Goal: Task Accomplishment & Management: Manage account settings

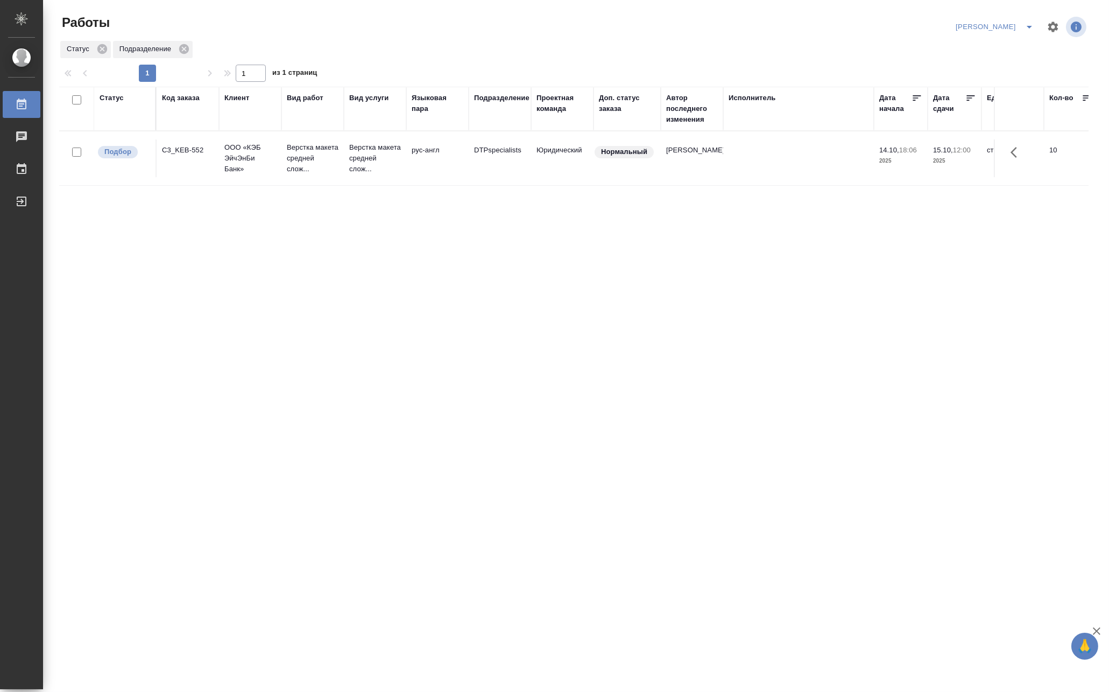
click at [193, 98] on div "Код заказа" at bounding box center [181, 98] width 38 height 11
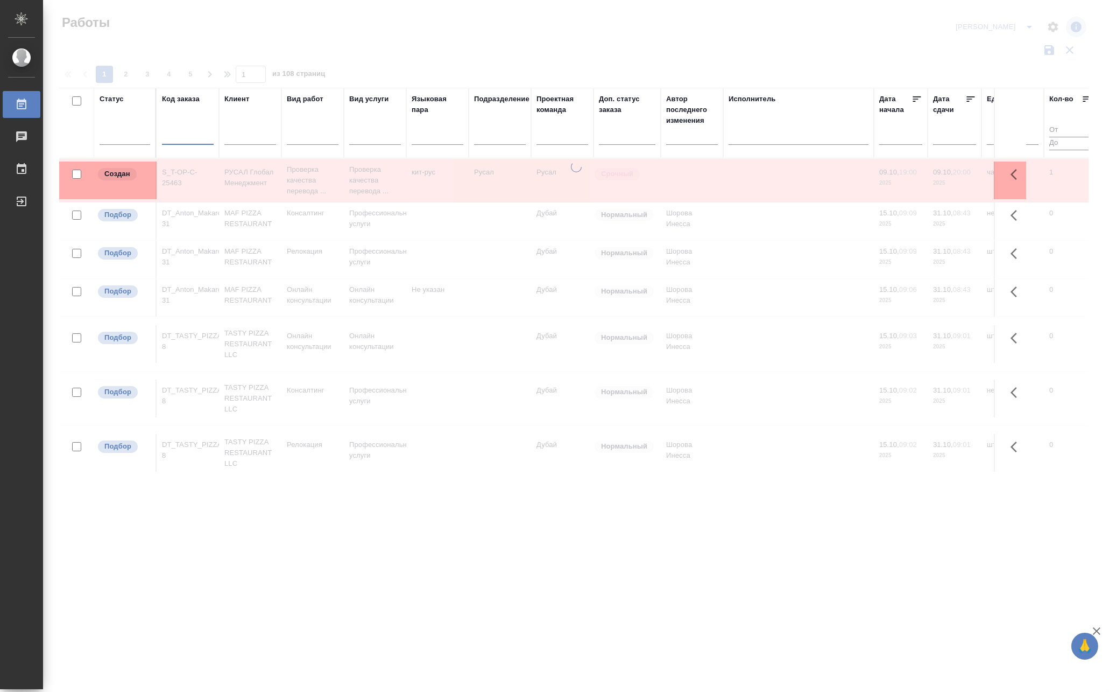
click at [180, 140] on input "text" at bounding box center [188, 137] width 52 height 13
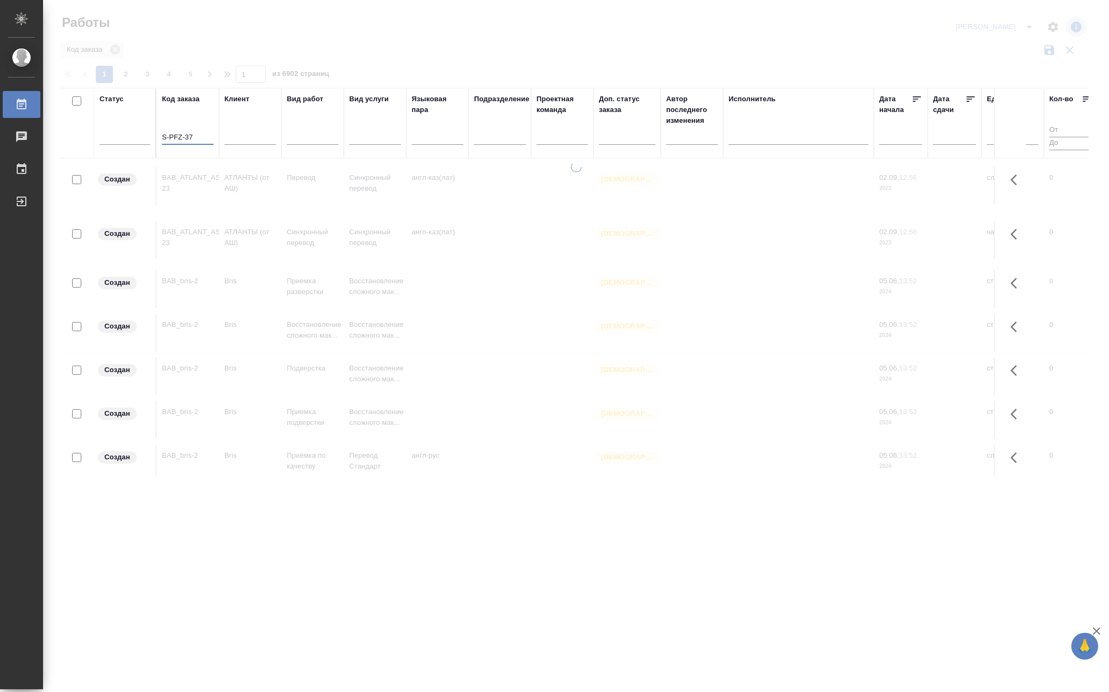
type input "S-PFZ-377"
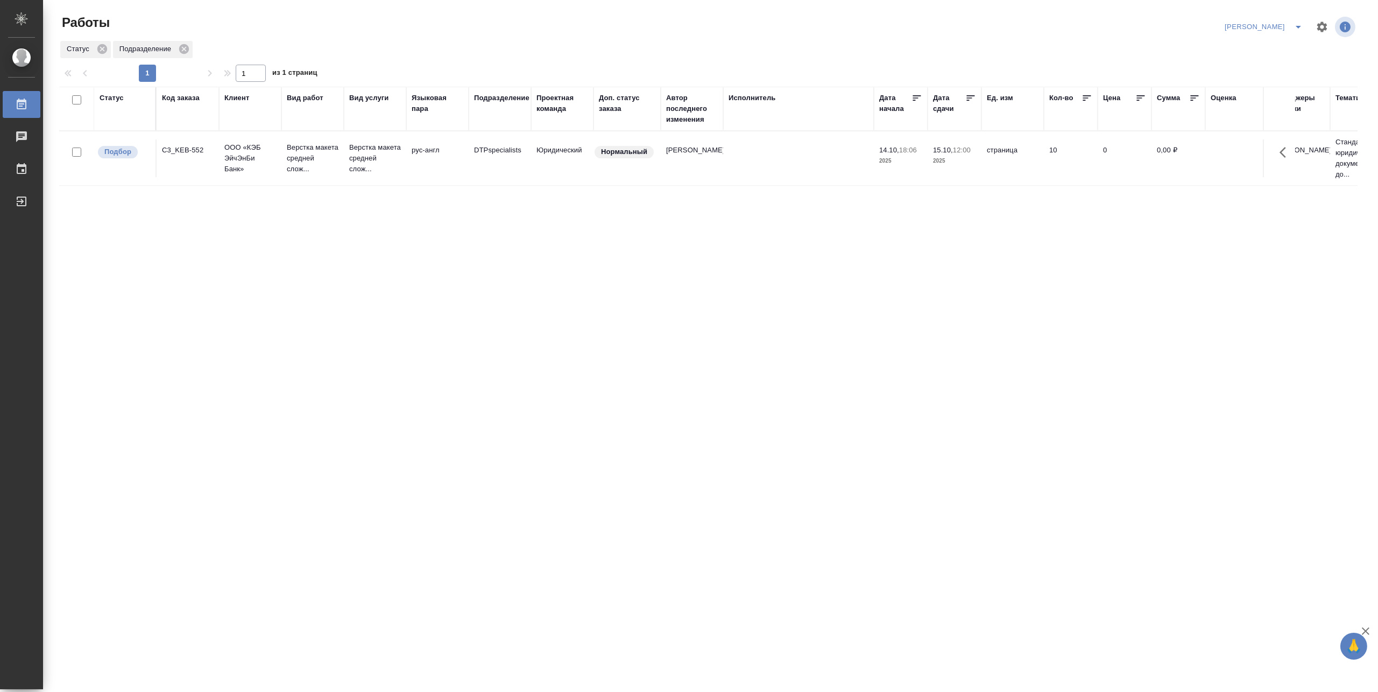
click at [1297, 23] on icon "split button" at bounding box center [1298, 26] width 13 height 13
click at [1266, 41] on li "[PERSON_NAME] работе" at bounding box center [1257, 48] width 103 height 17
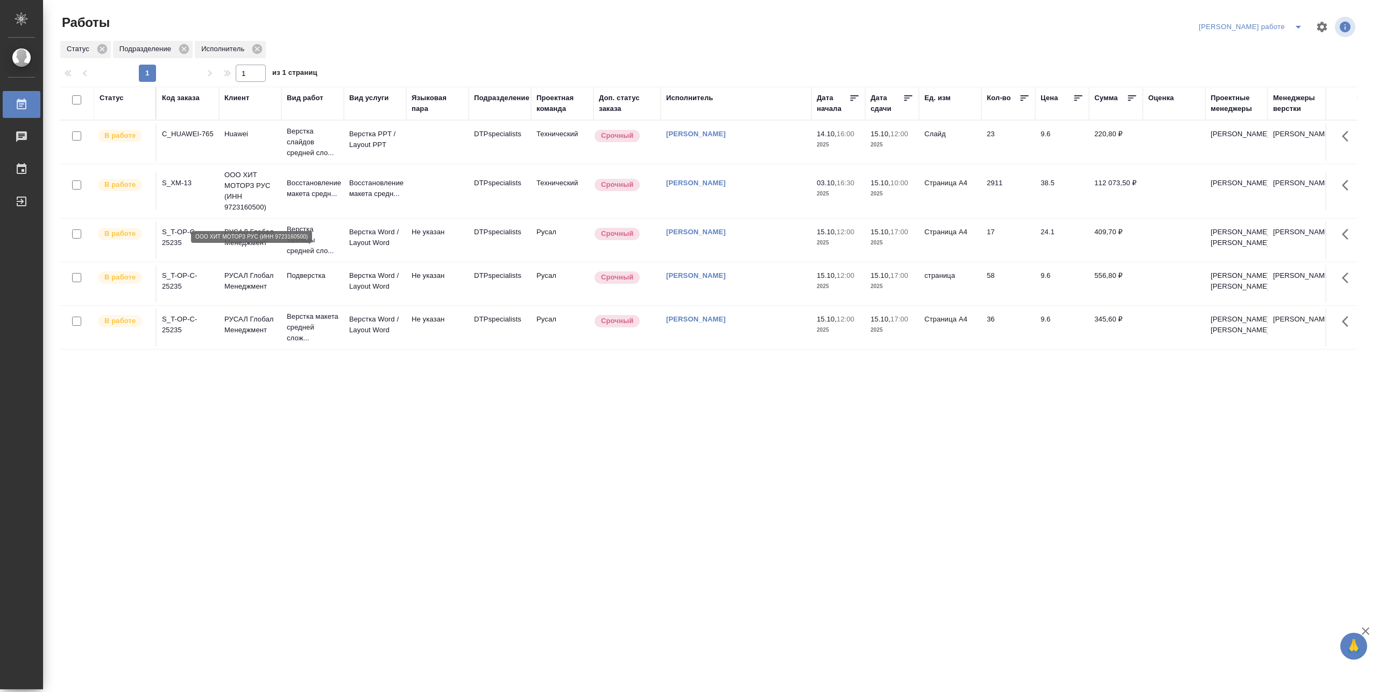
click at [256, 197] on p "ООО ХИТ МОТОРЗ РУС (ИНН 9723160500)" at bounding box center [250, 191] width 52 height 43
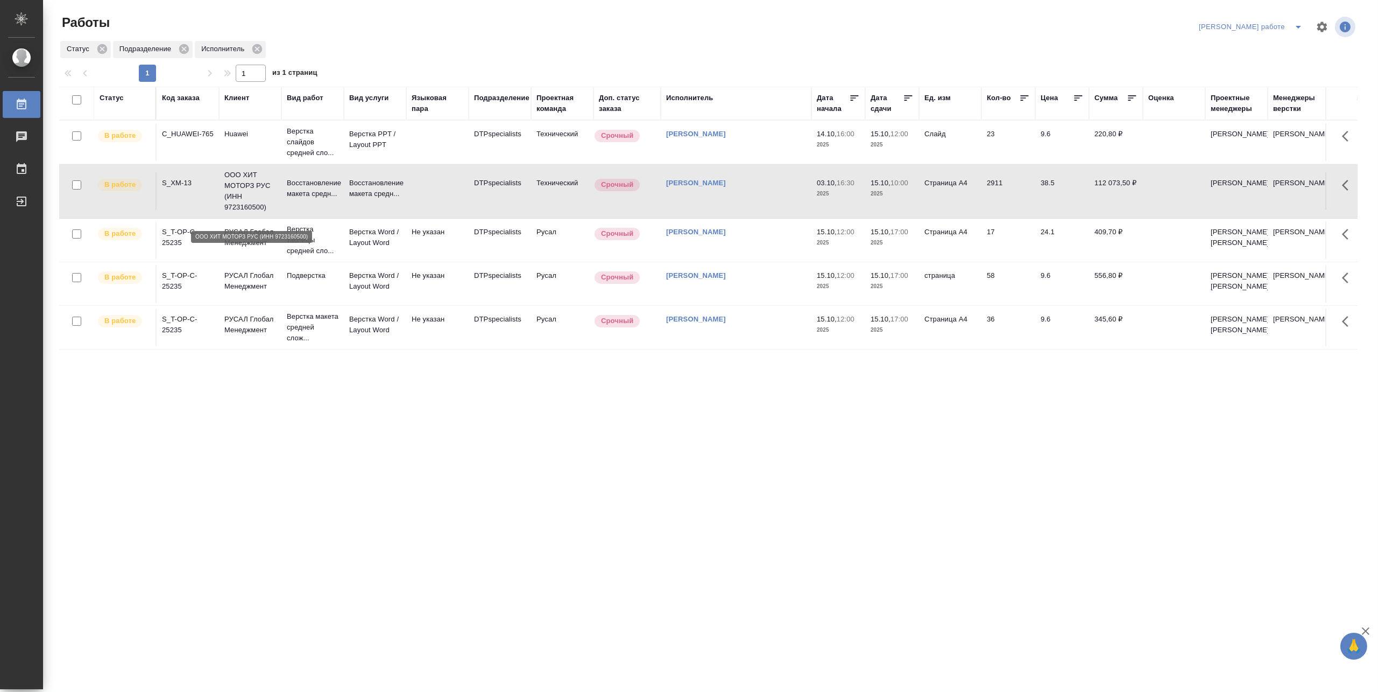
click at [256, 197] on p "ООО ХИТ МОТОРЗ РУС (ИНН 9723160500)" at bounding box center [250, 191] width 52 height 43
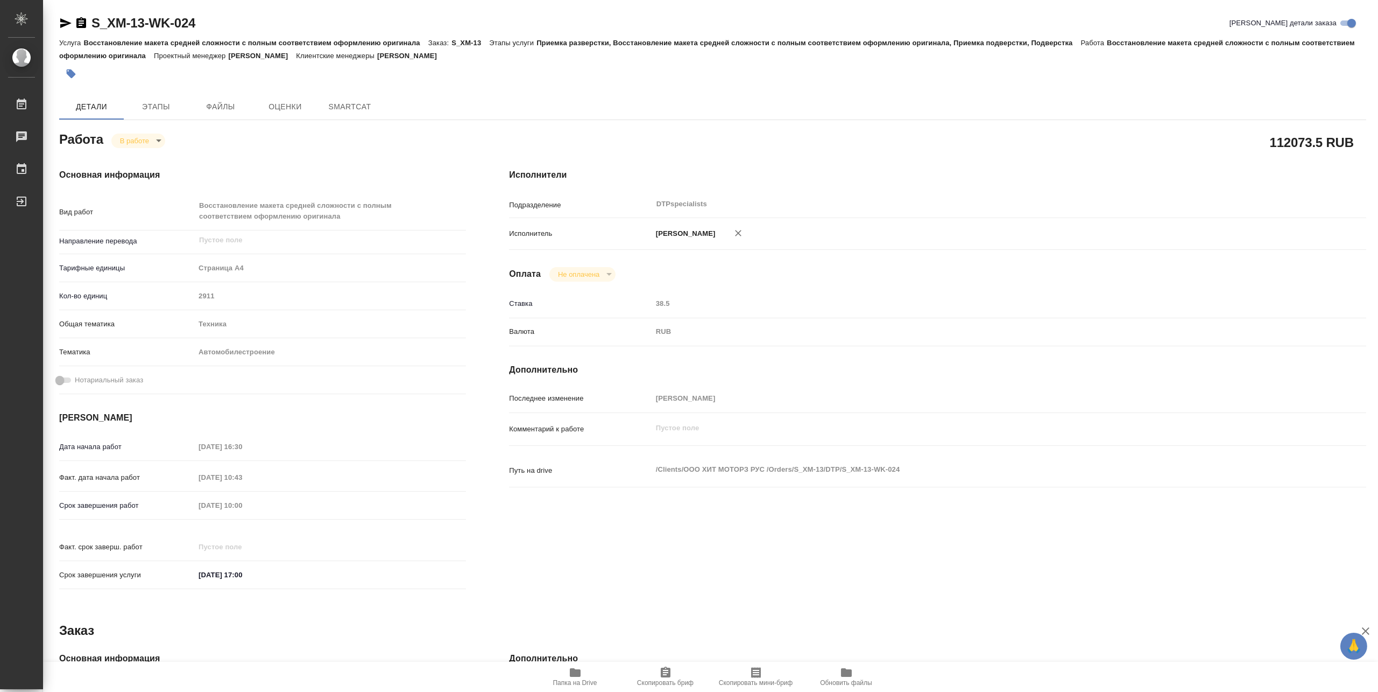
type textarea "x"
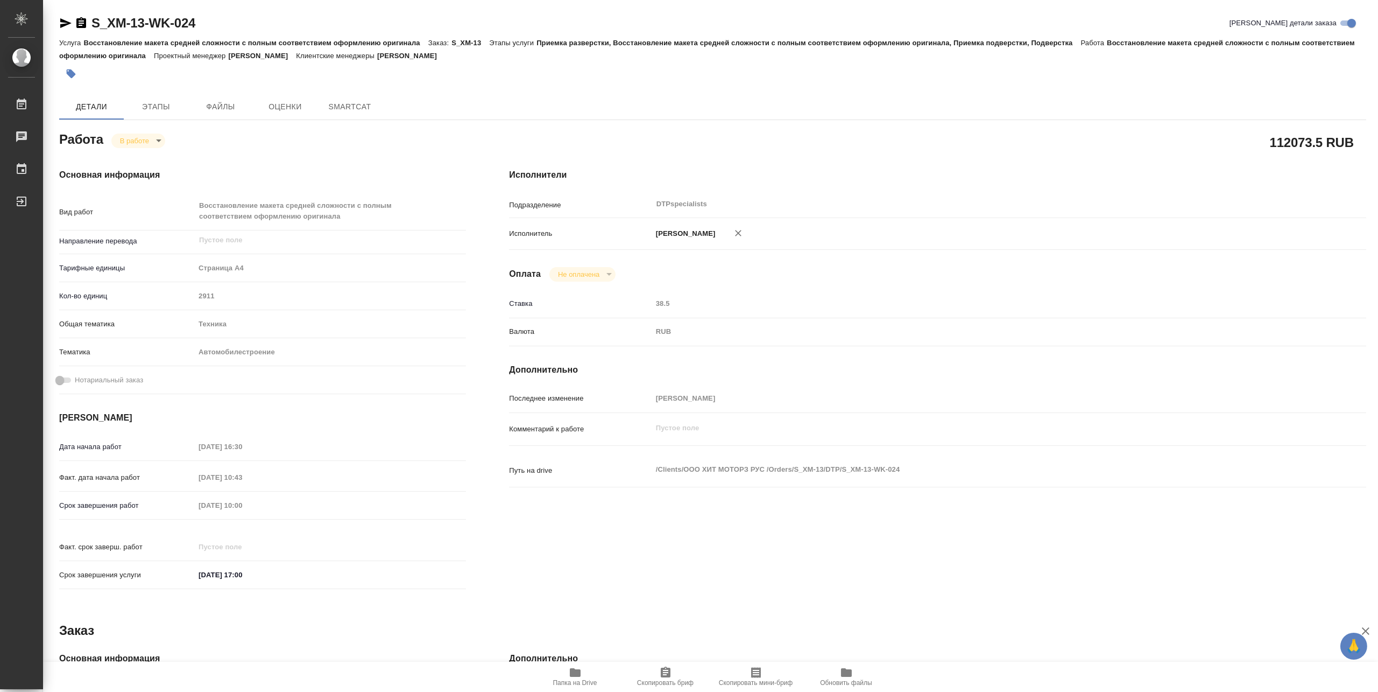
type textarea "x"
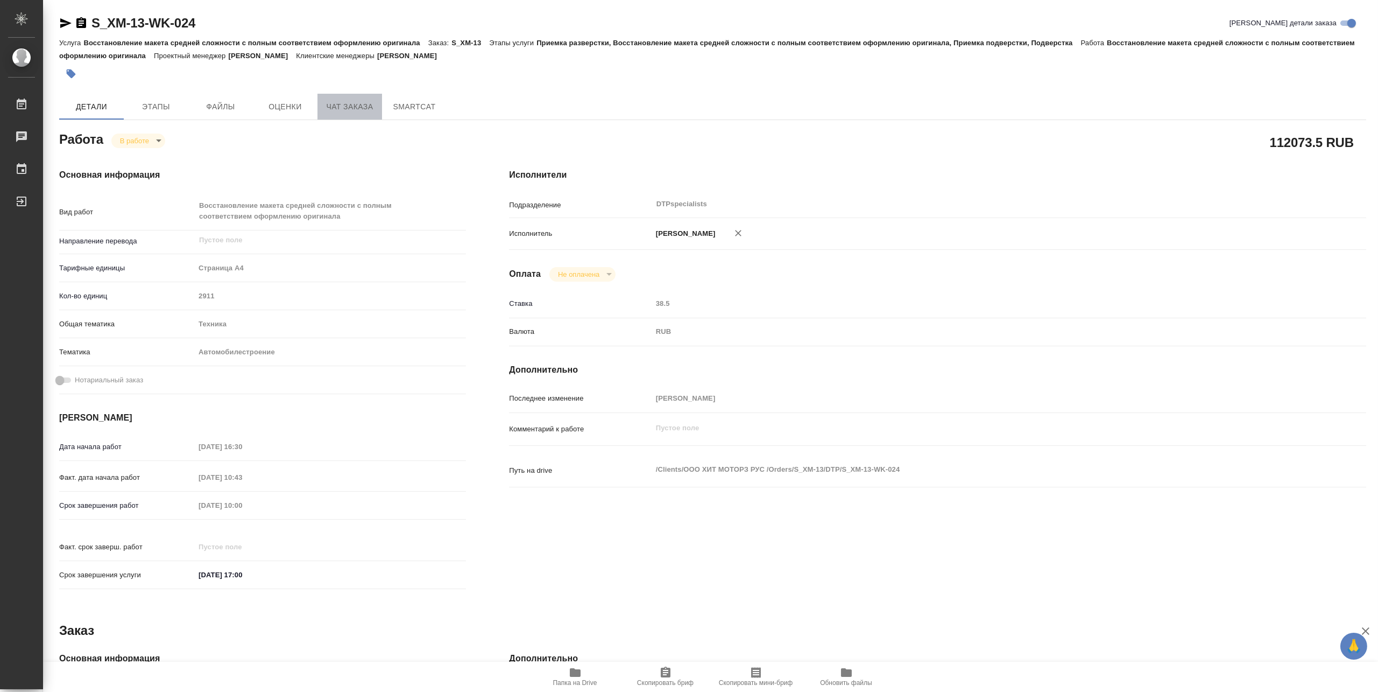
click at [332, 110] on span "Чат заказа" at bounding box center [350, 106] width 52 height 13
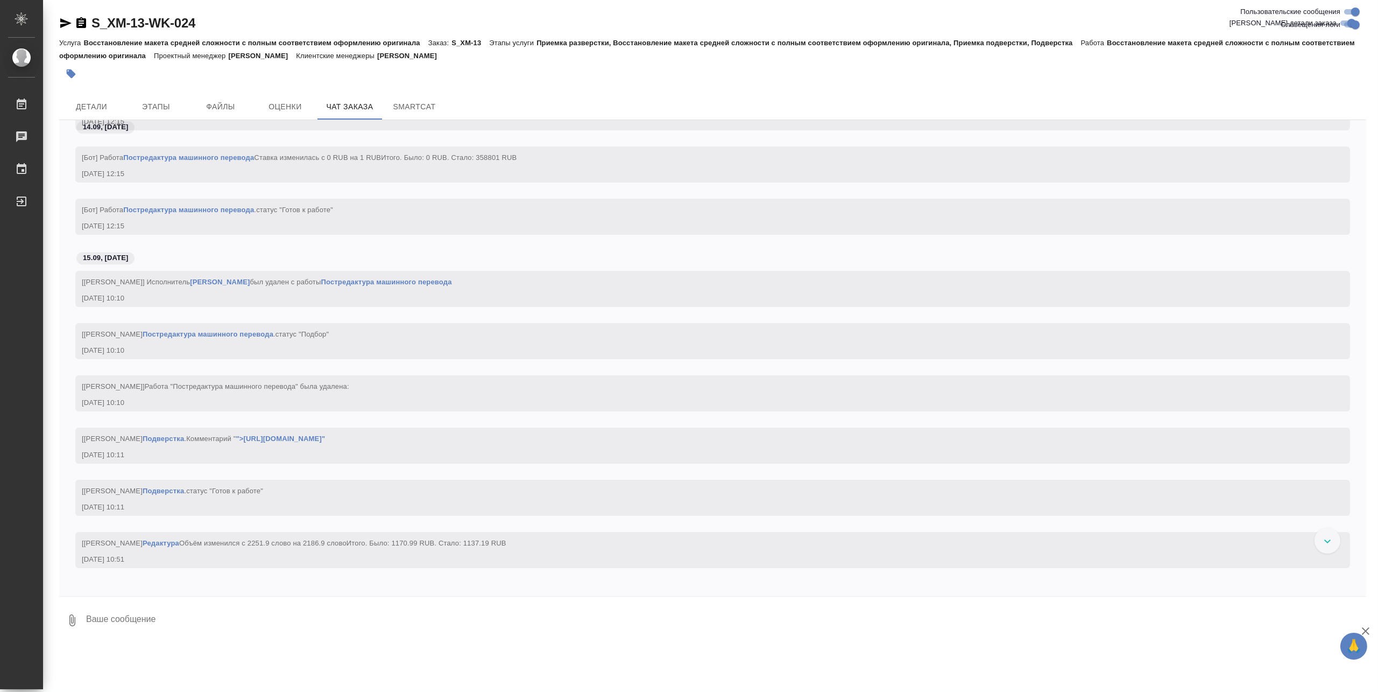
scroll to position [8418, 0]
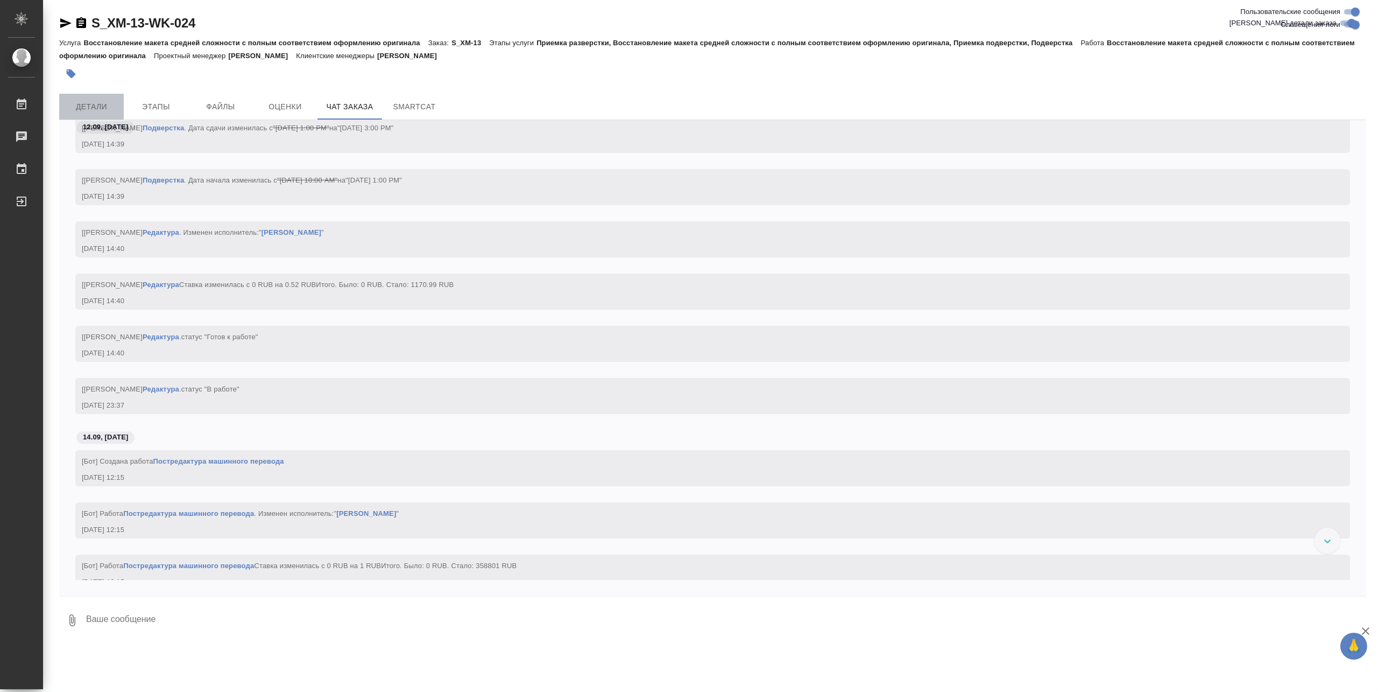
click at [99, 98] on button "Детали" at bounding box center [91, 107] width 65 height 26
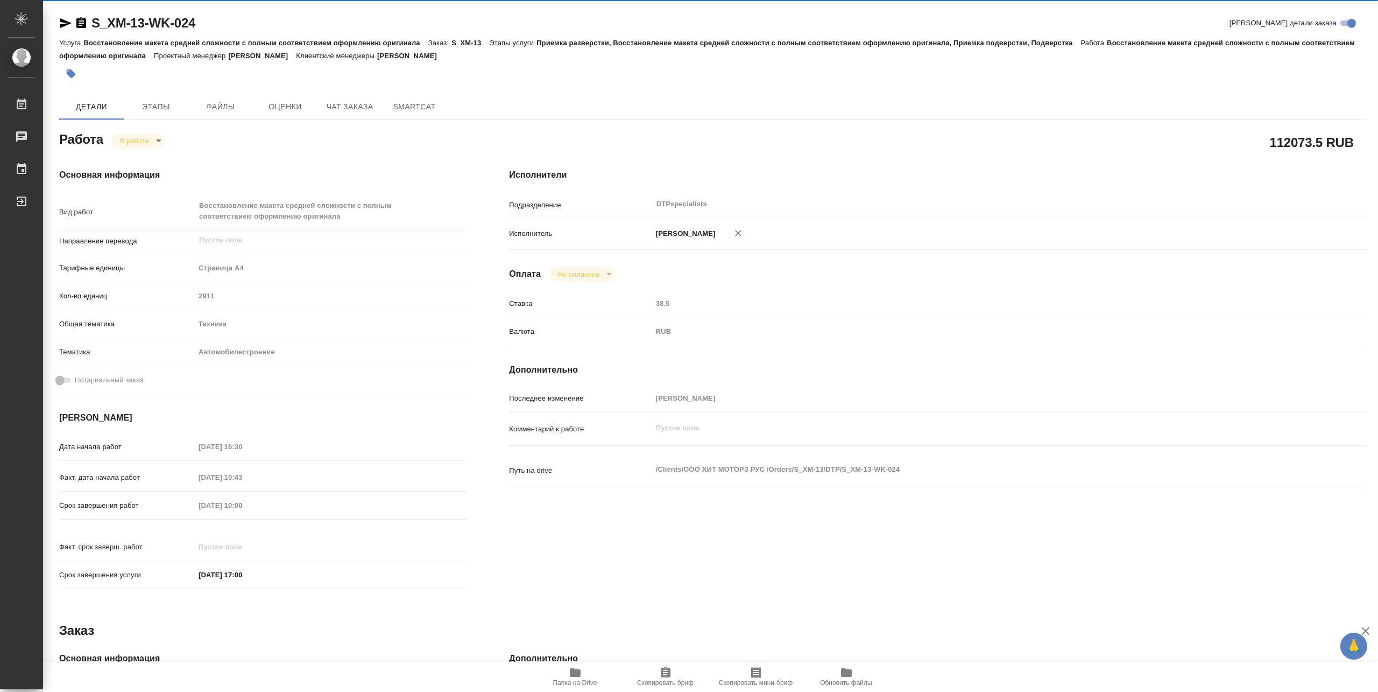
type textarea "x"
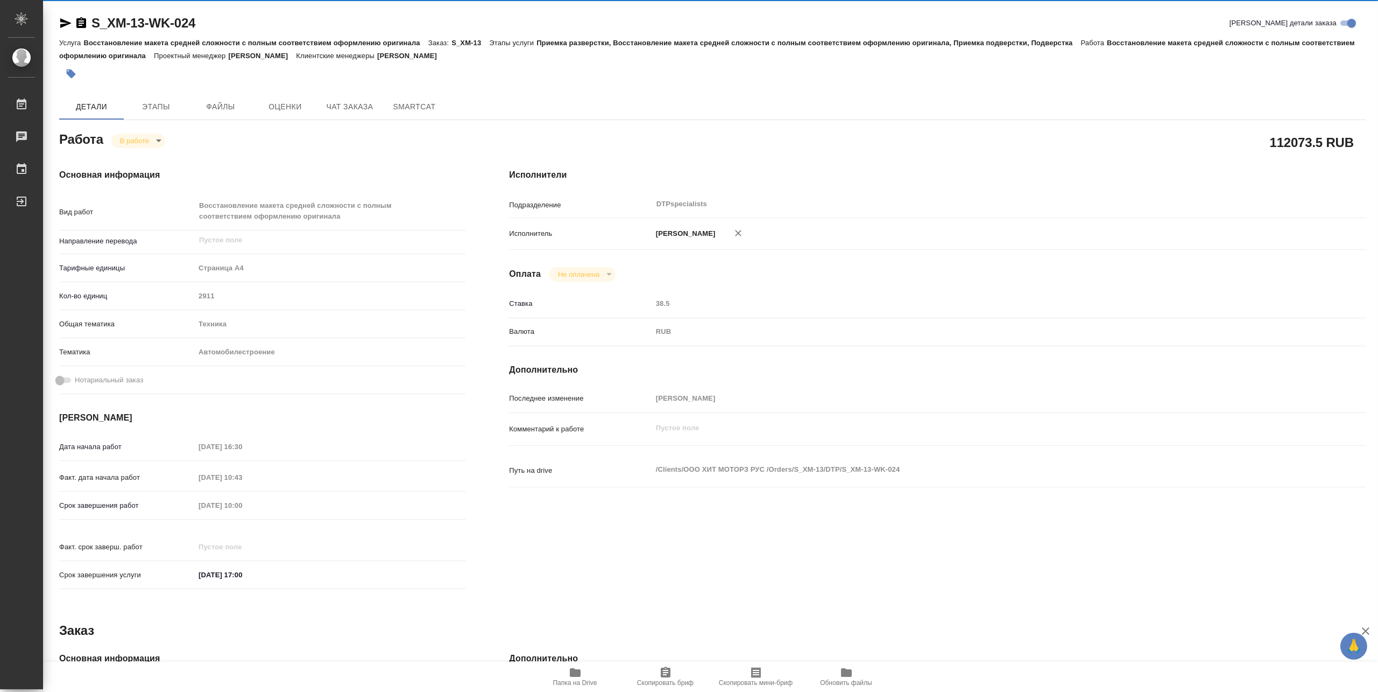
type textarea "x"
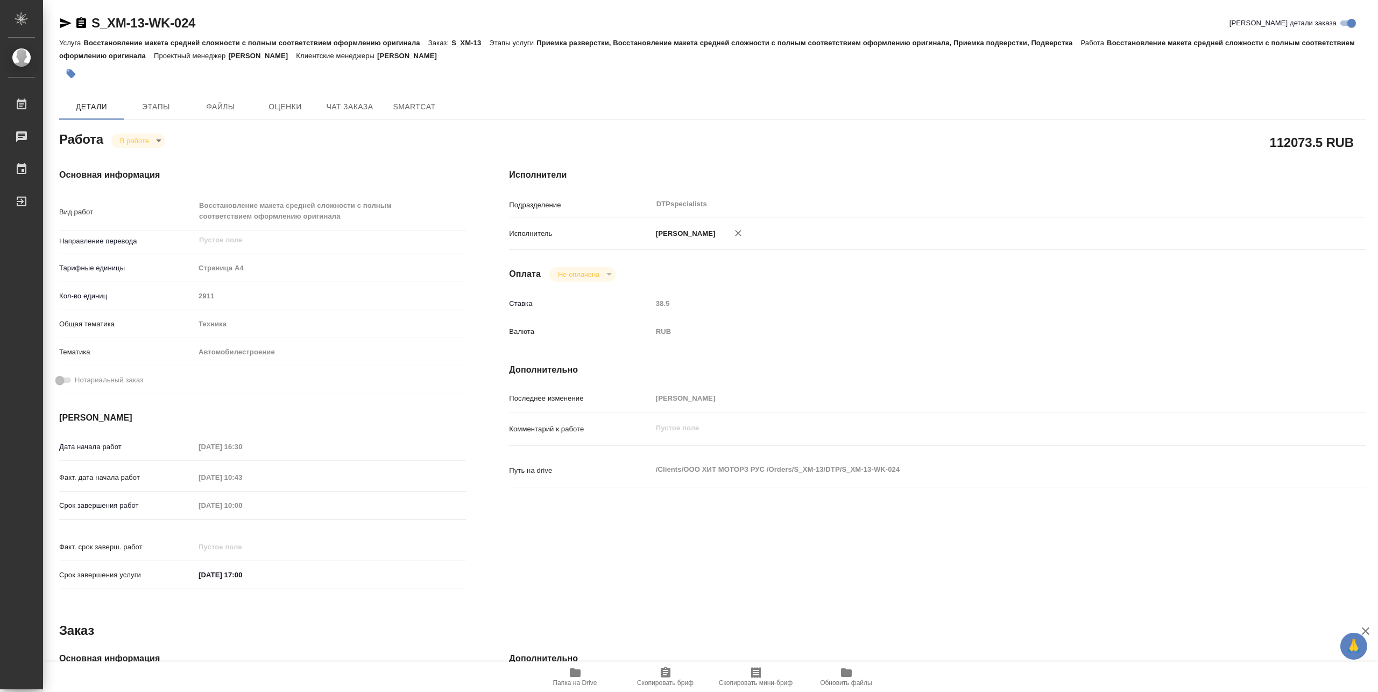
click at [571, 681] on span "Папка на Drive" at bounding box center [575, 683] width 44 height 8
type textarea "x"
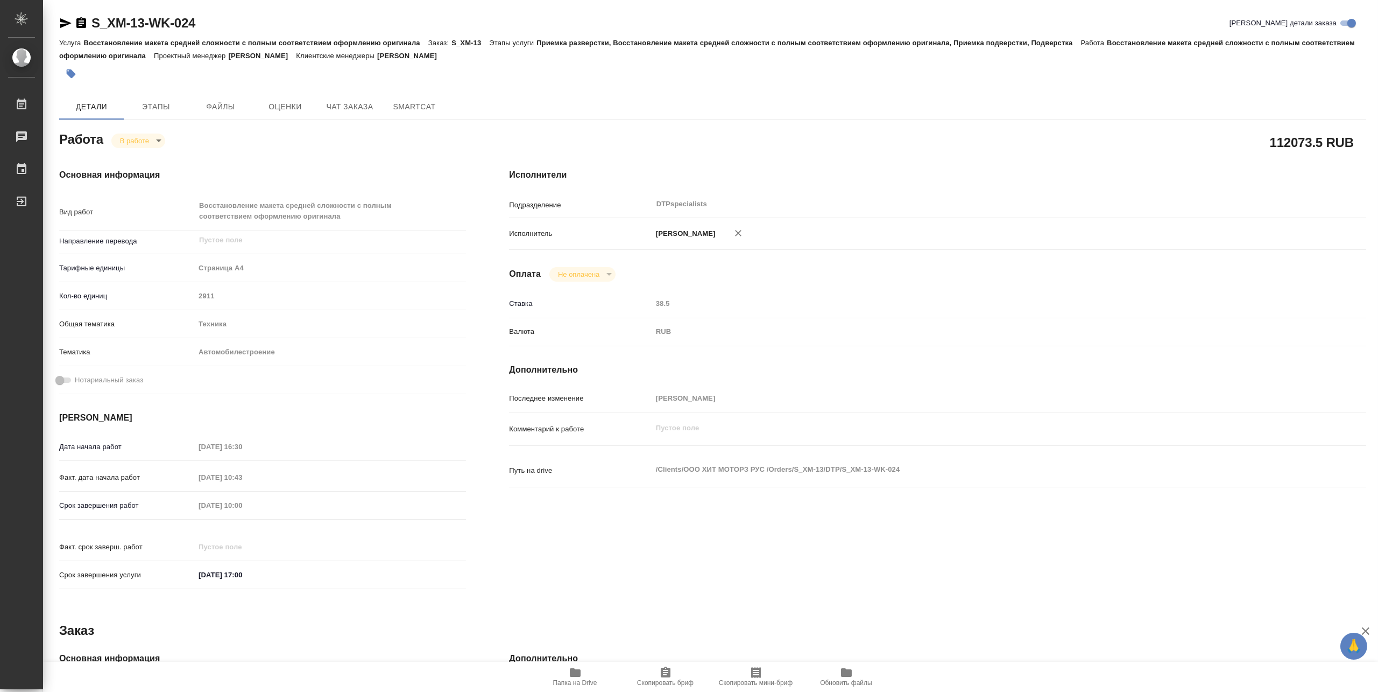
type textarea "x"
click at [566, 669] on span "Папка на Drive" at bounding box center [575, 676] width 77 height 20
click at [62, 20] on icon "button" at bounding box center [65, 23] width 11 height 10
click at [128, 143] on body "🙏 .cls-1 fill:#fff; AWATERA Matveeva Maria Работы 0 Чаты График Выйти S_XM-13-W…" at bounding box center [689, 346] width 1378 height 692
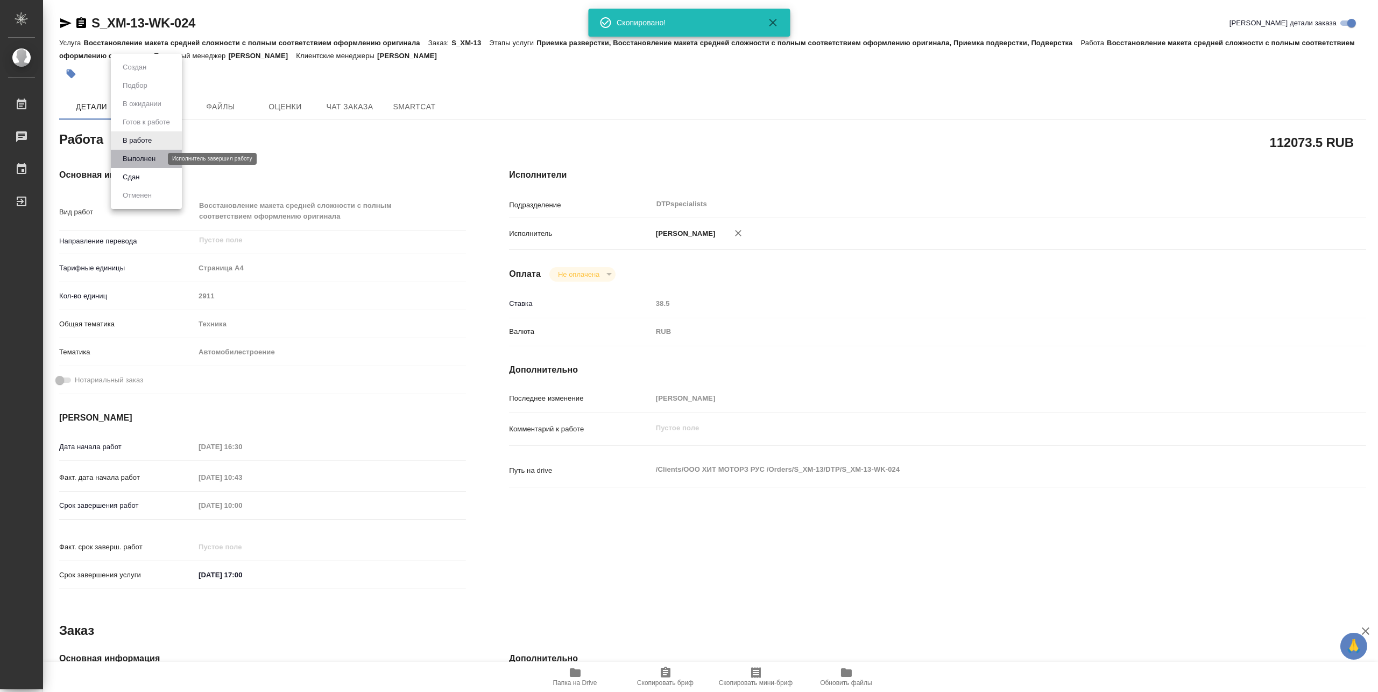
click at [129, 154] on button "Выполнен" at bounding box center [138, 159] width 39 height 12
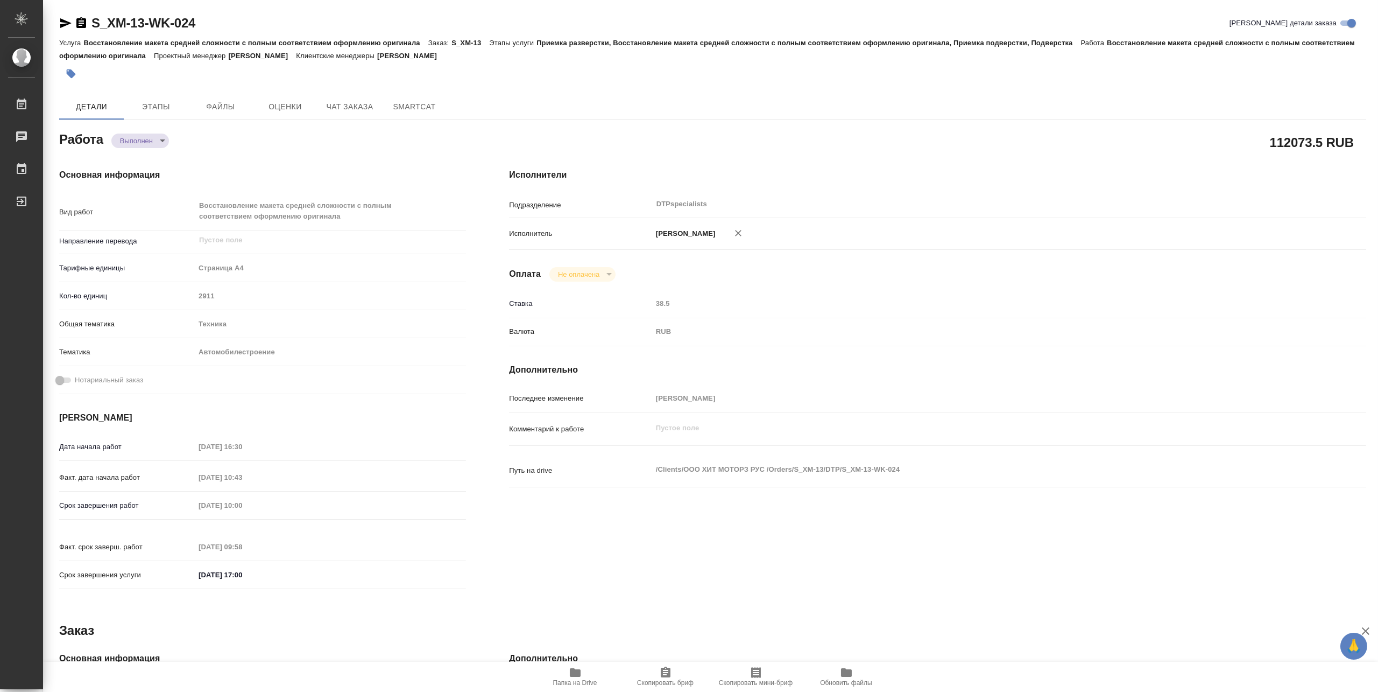
type textarea "x"
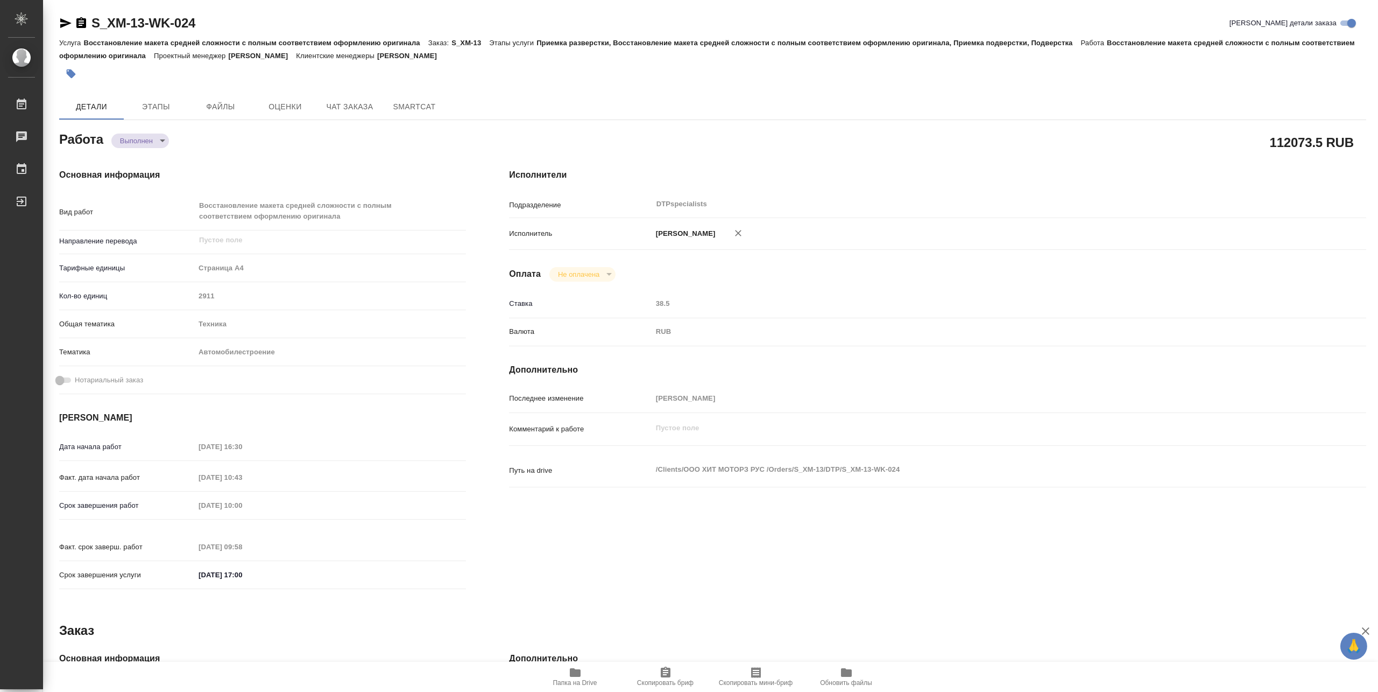
type textarea "x"
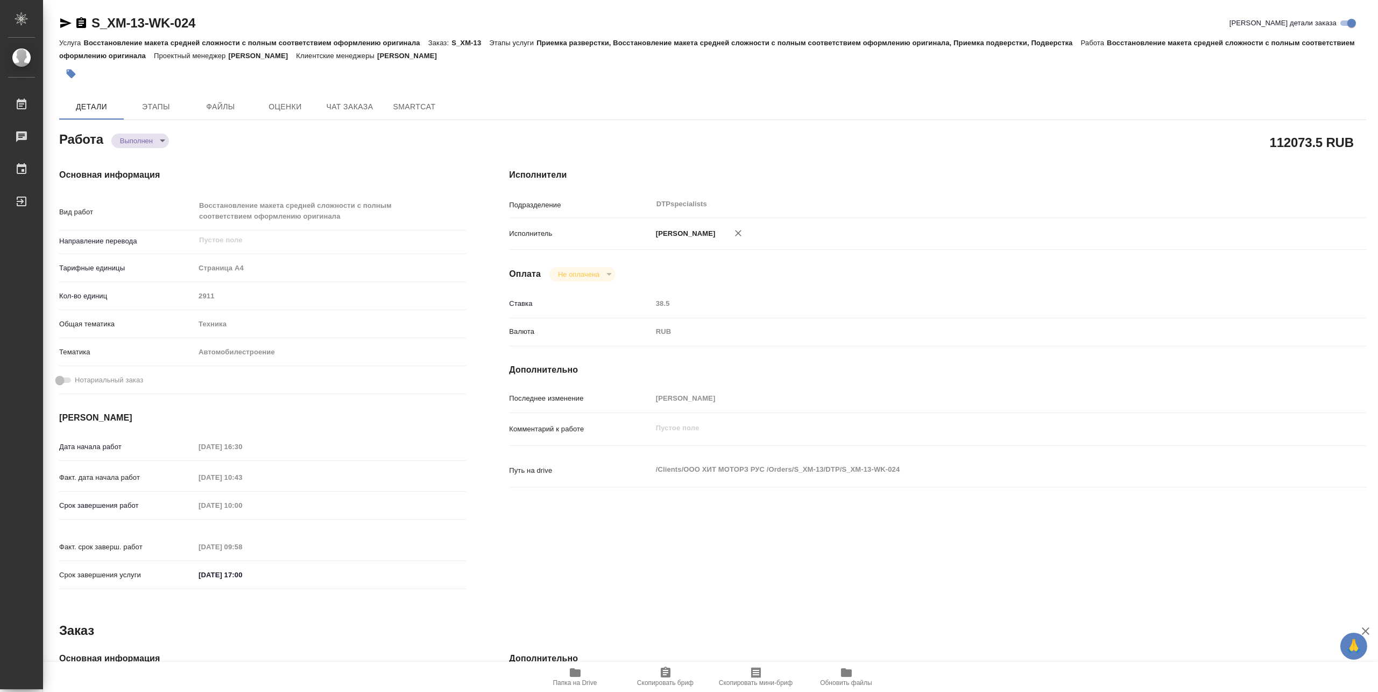
type textarea "x"
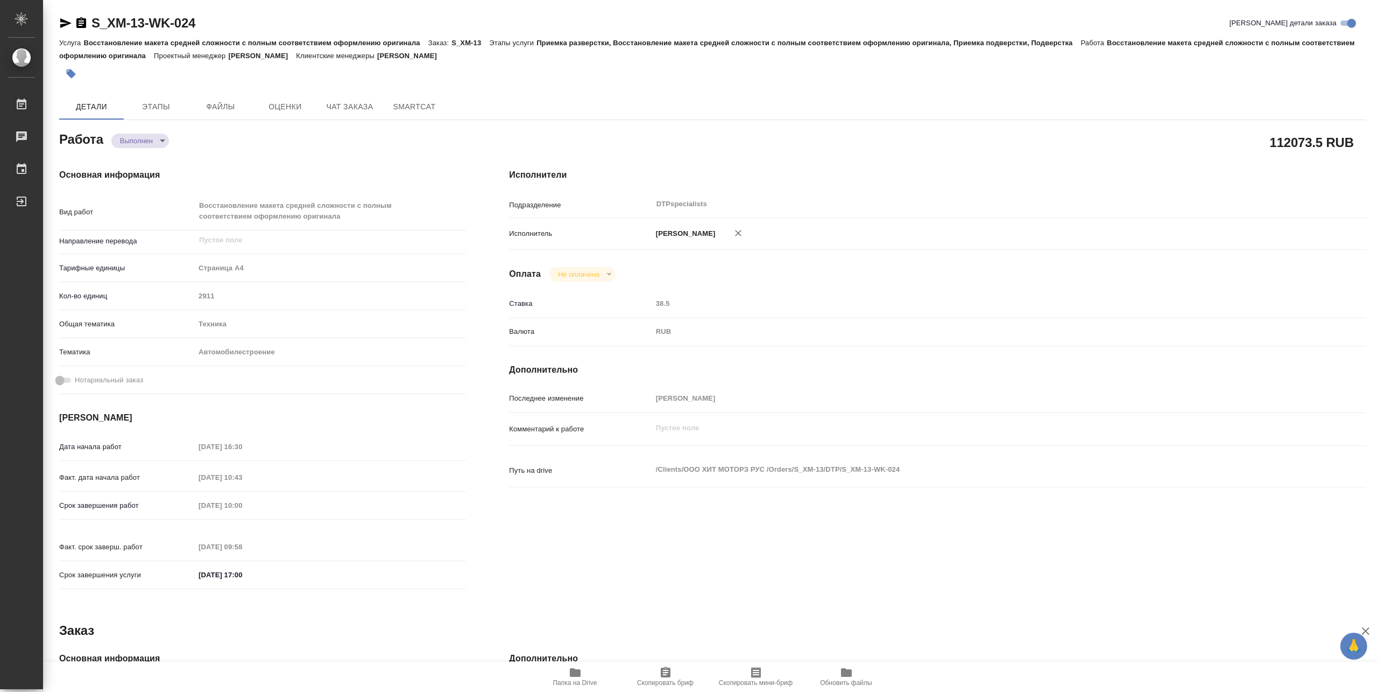
type textarea "x"
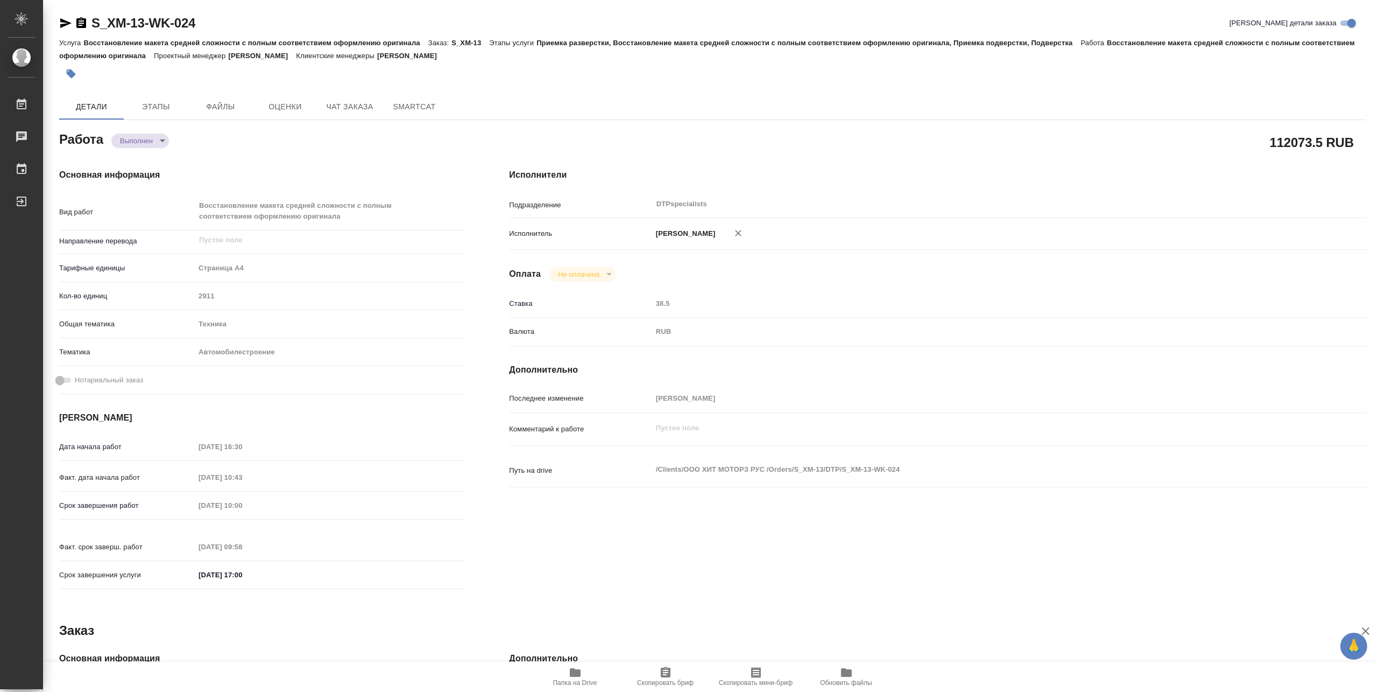
type textarea "x"
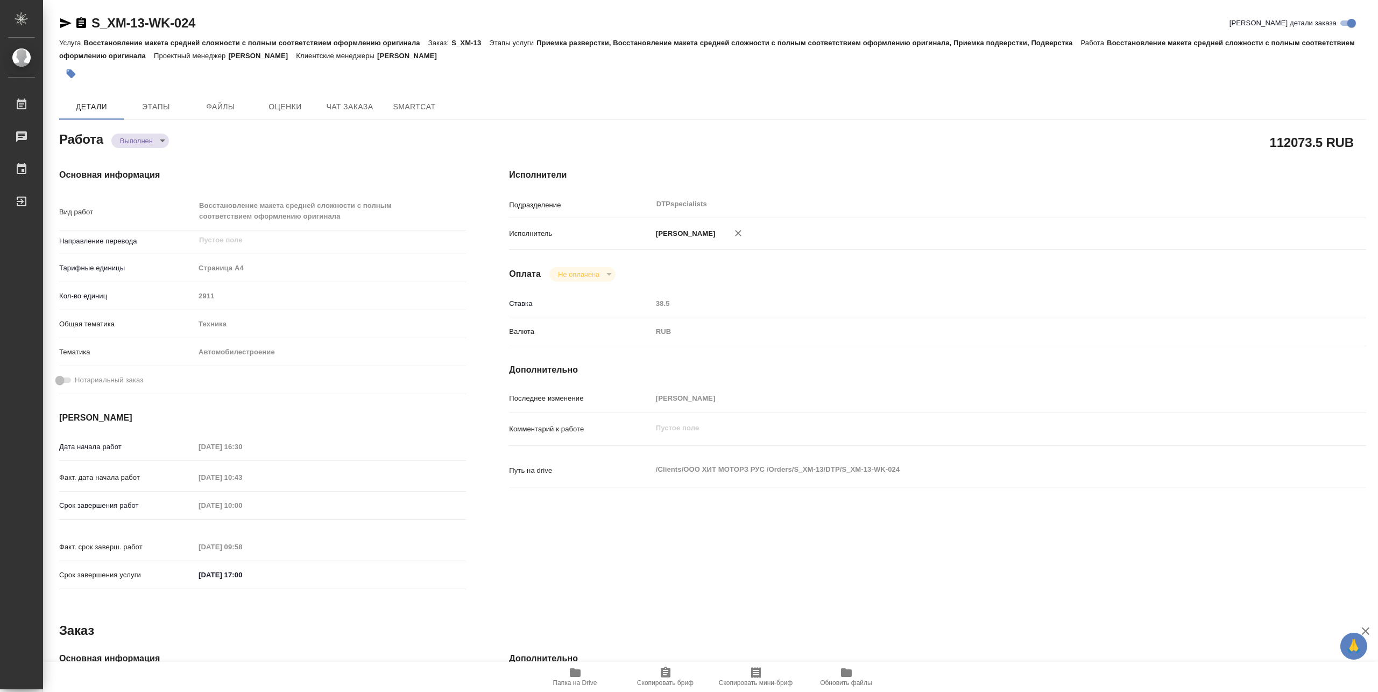
type textarea "x"
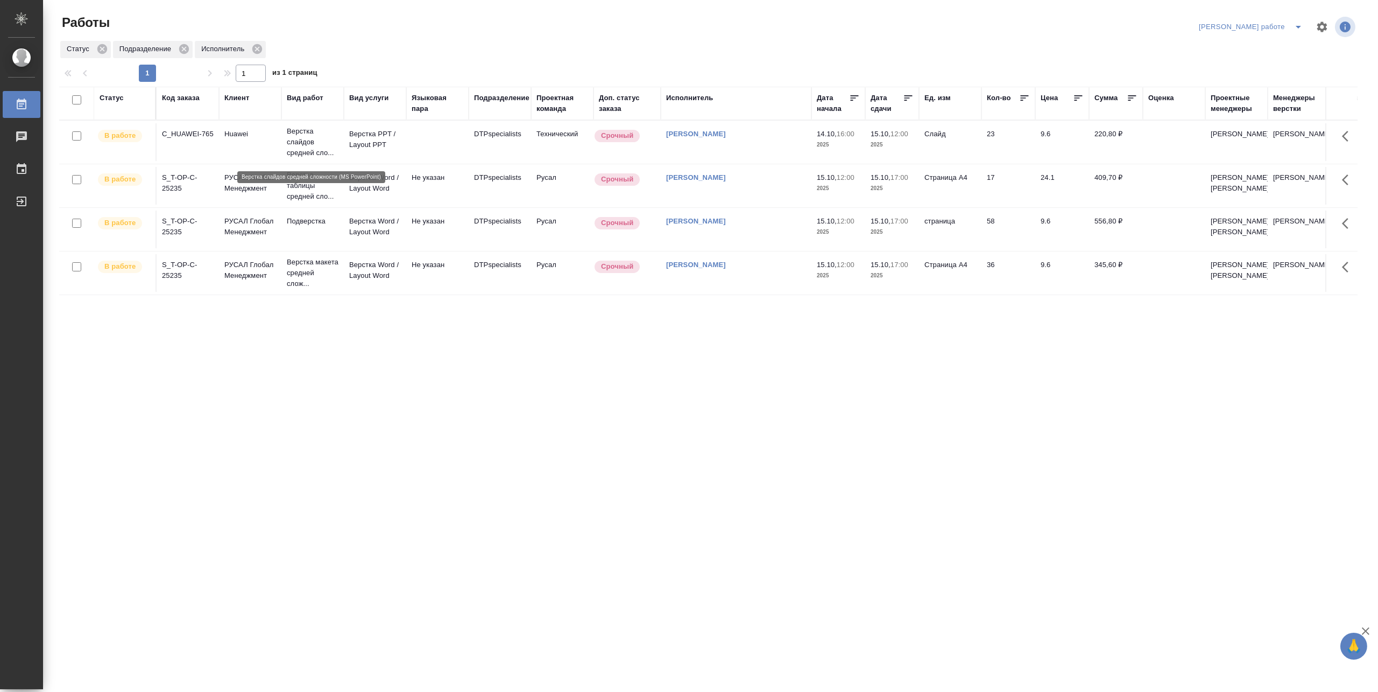
click at [324, 145] on p "Верстка слайдов средней сло..." at bounding box center [313, 142] width 52 height 32
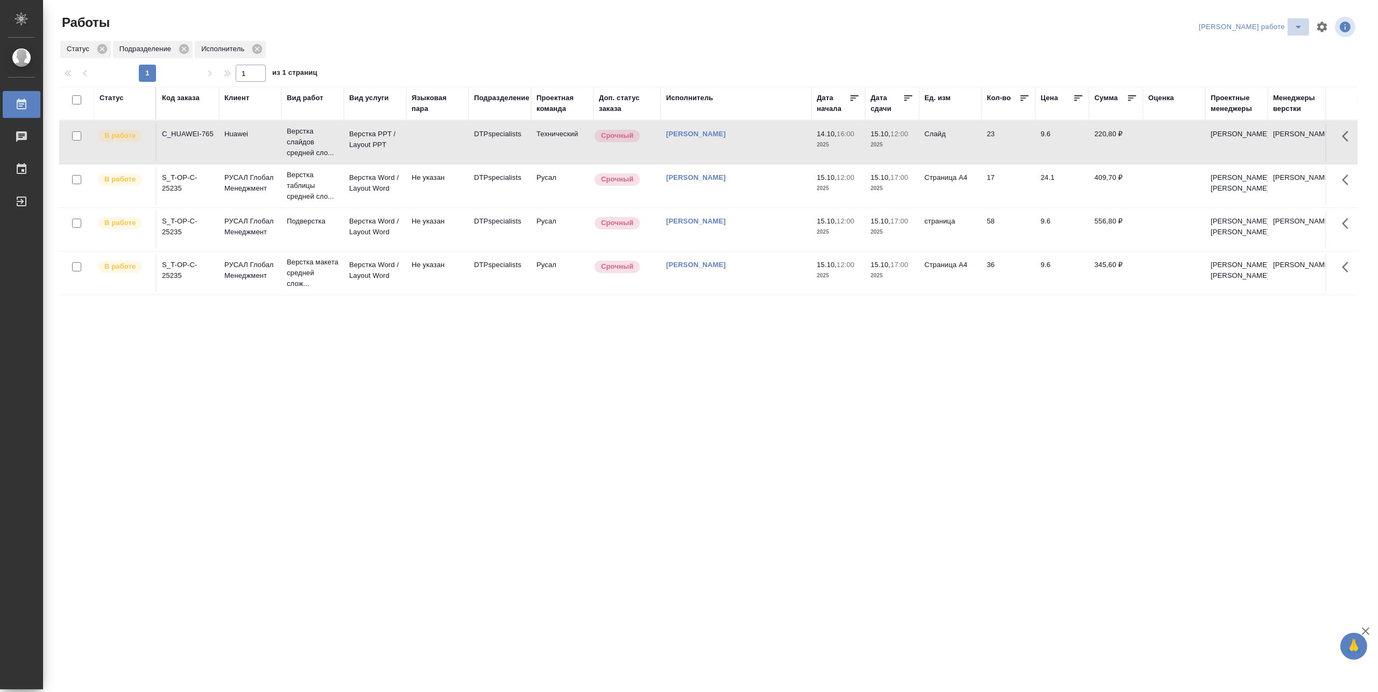
click at [1295, 19] on button "split button" at bounding box center [1299, 26] width 22 height 17
click at [1251, 64] on li "Матвеева_назначено" at bounding box center [1259, 65] width 97 height 17
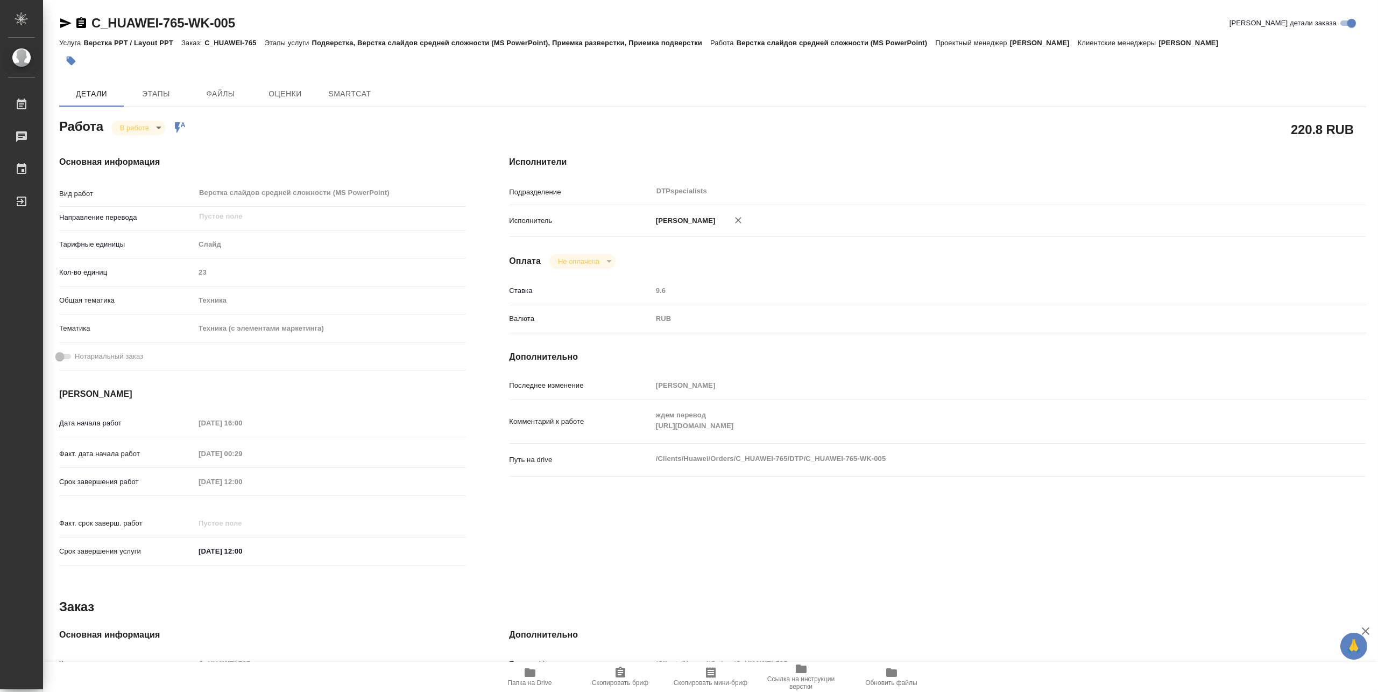
type textarea "x"
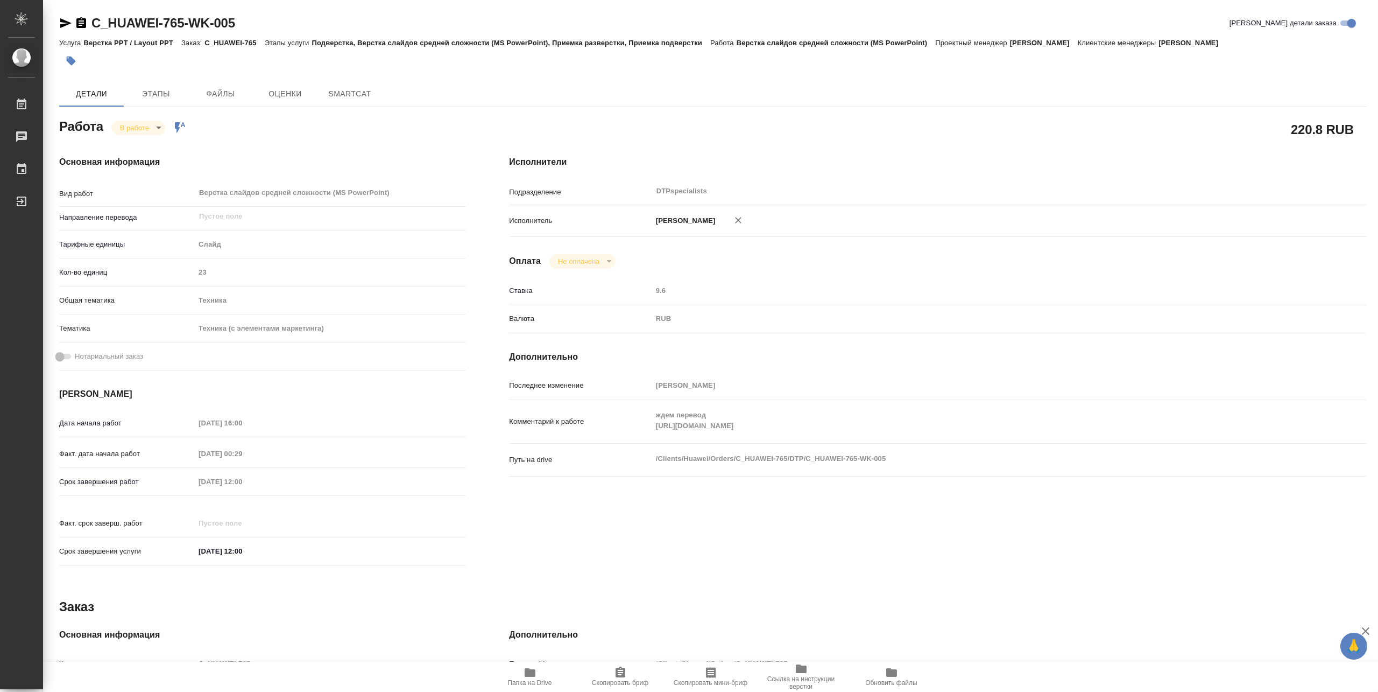
type textarea "x"
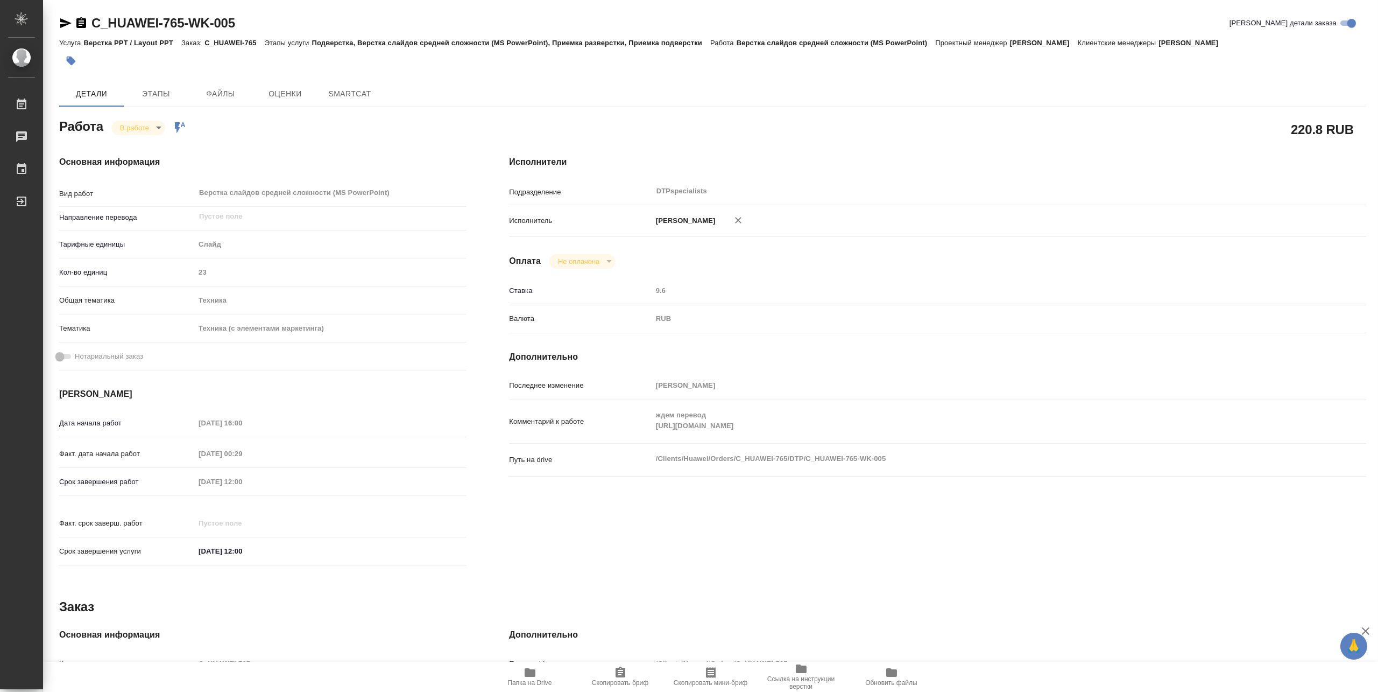
type textarea "x"
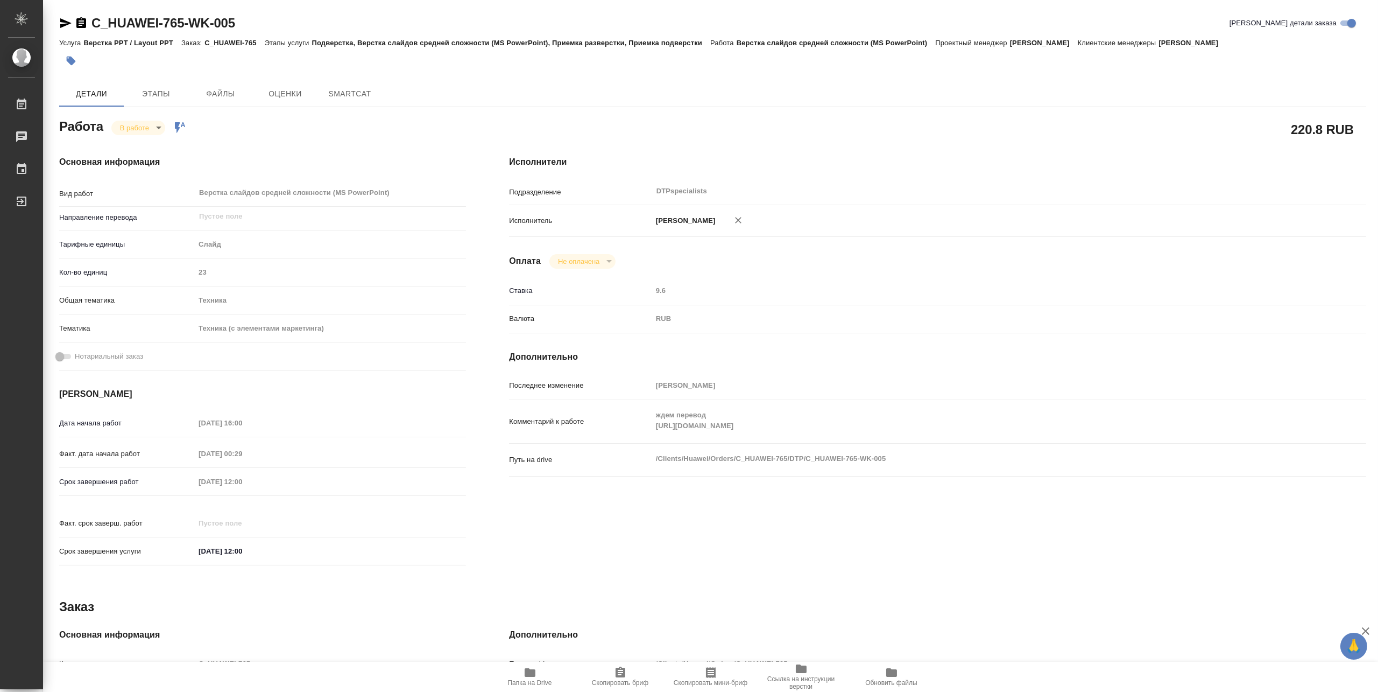
type textarea "x"
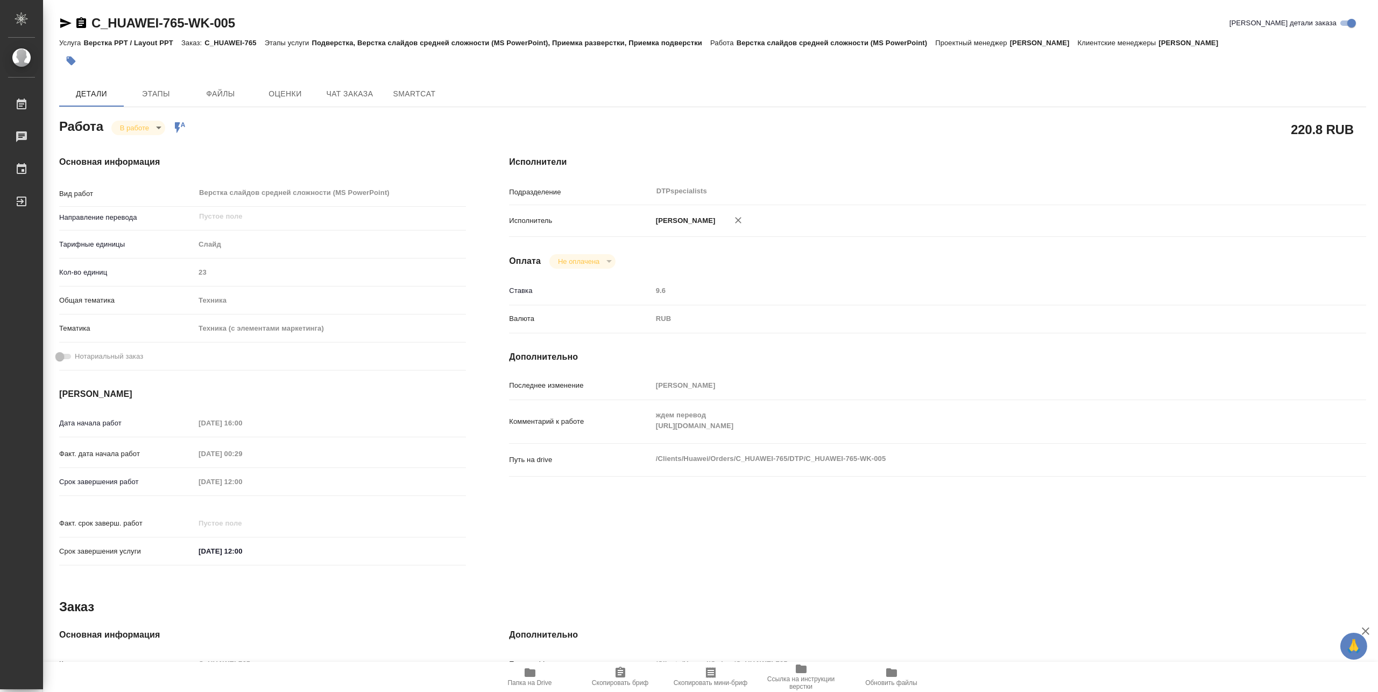
type textarea "x"
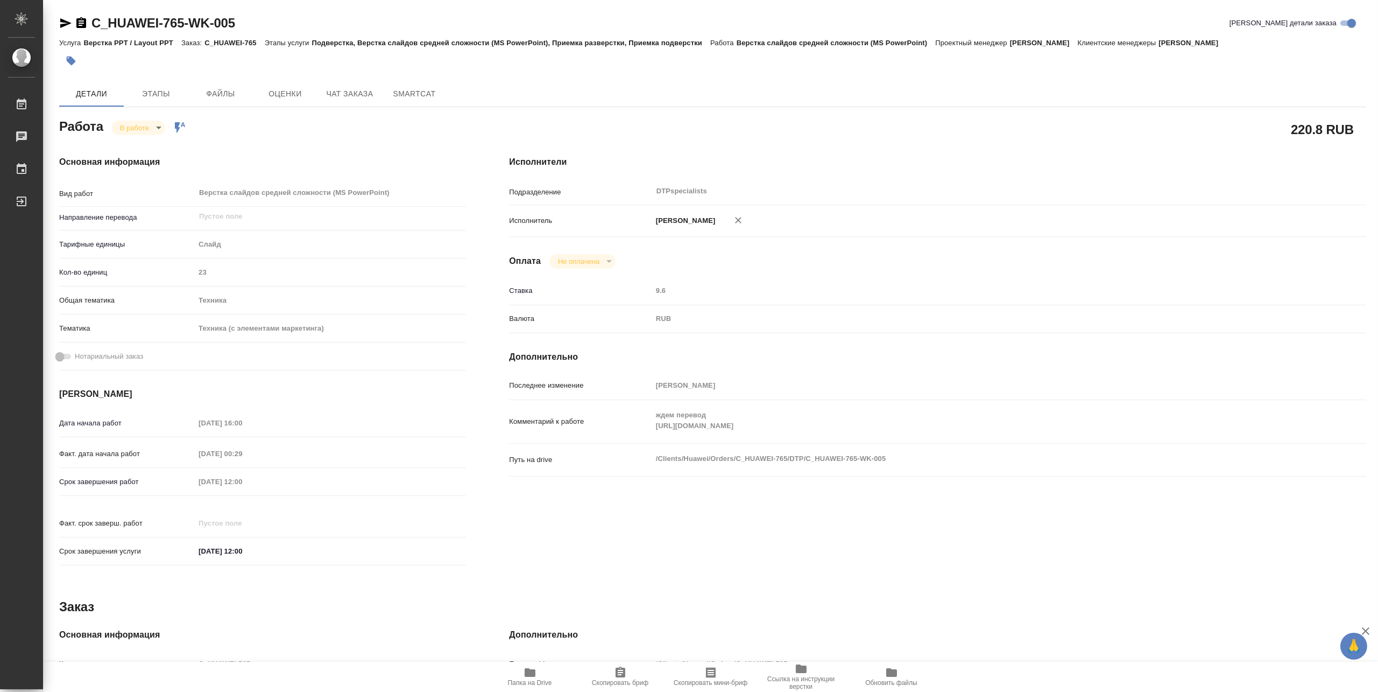
type textarea "x"
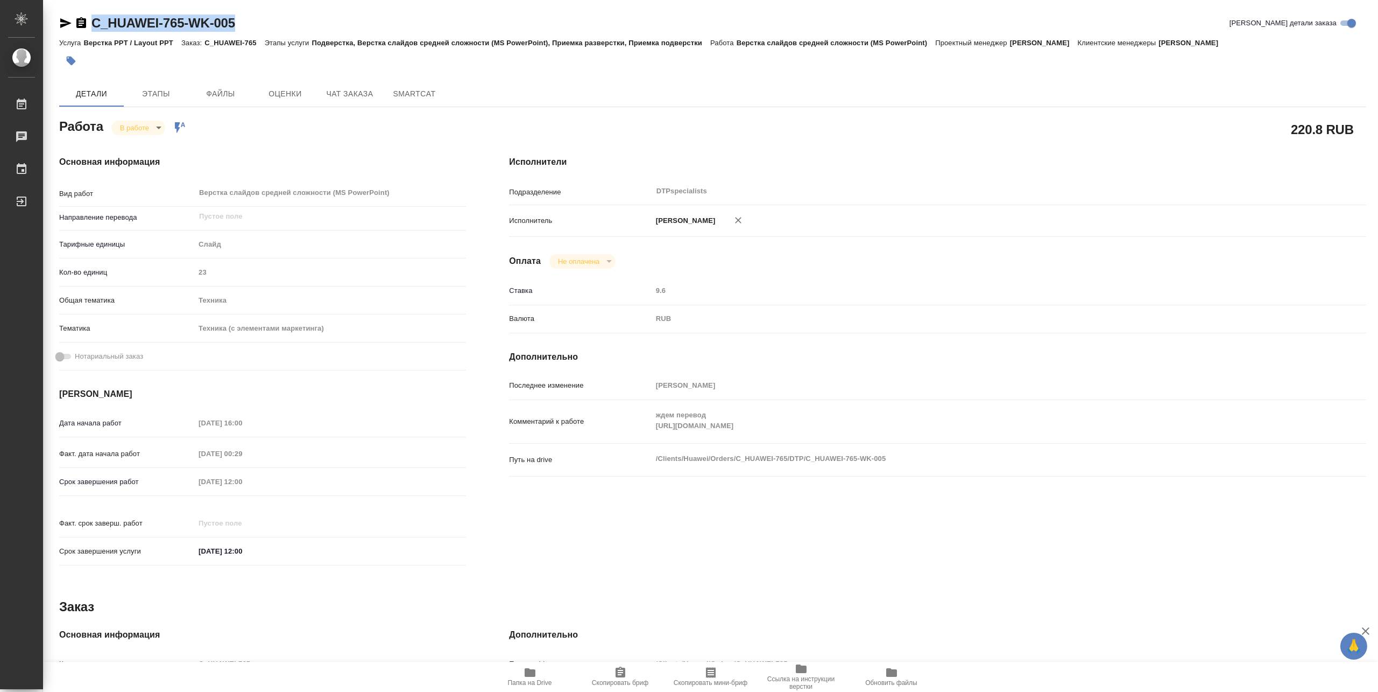
drag, startPoint x: 265, startPoint y: 23, endPoint x: 95, endPoint y: 12, distance: 170.4
click at [95, 12] on div "C_HUAWEI-765-WK-005 Кратко детали заказа Услуга Верстка PPT / Layout PPT Заказ:…" at bounding box center [712, 458] width 1319 height 916
copy link "C_HUAWEI-765-WK-005"
click at [518, 680] on span "Папка на Drive" at bounding box center [530, 683] width 44 height 8
click at [644, 436] on div "Комментарий к работе ждем перевод https://drive.awatera.com/s/k6BoaCBBdCEq3xt x" at bounding box center [937, 421] width 857 height 34
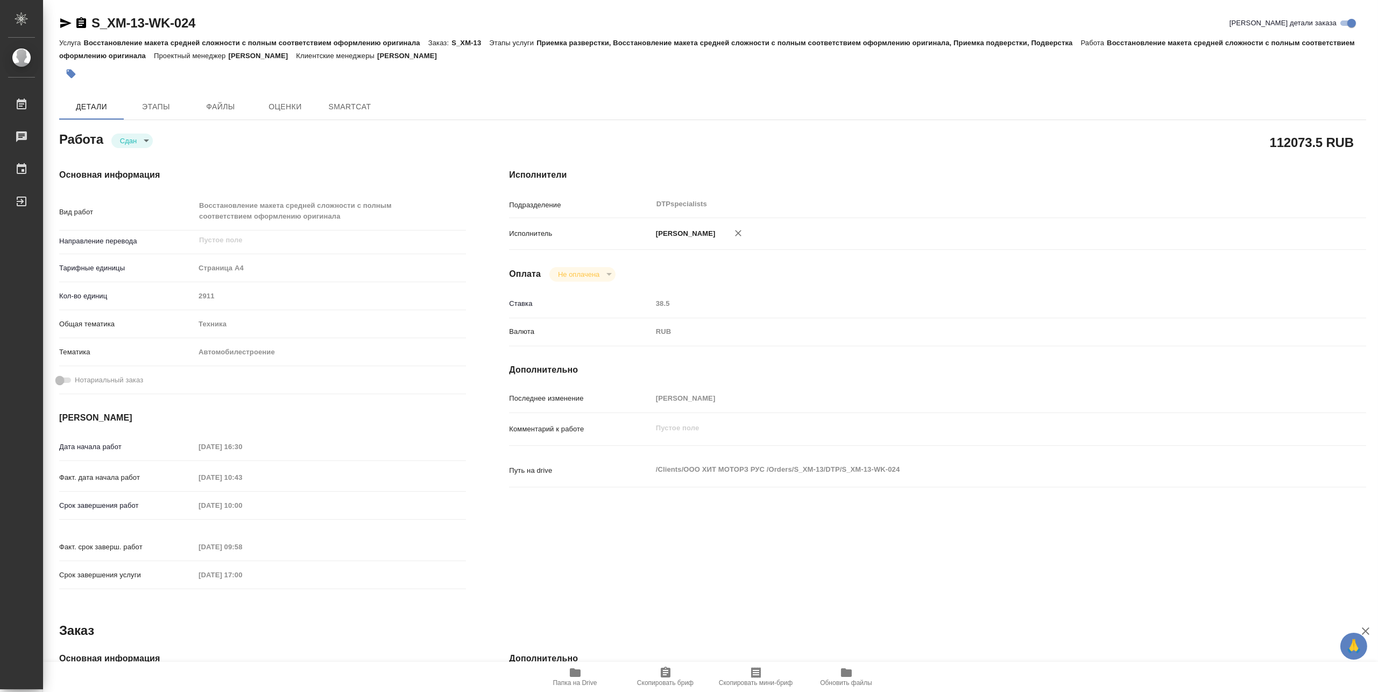
type textarea "x"
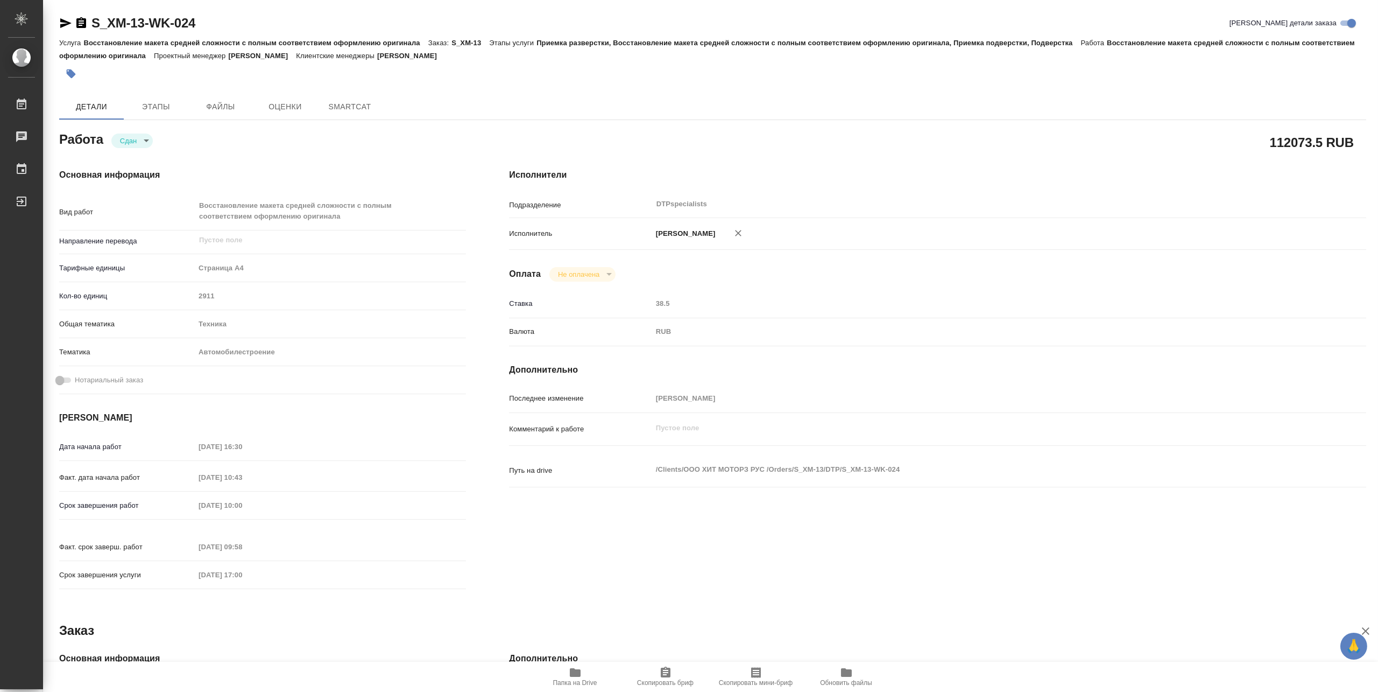
type textarea "x"
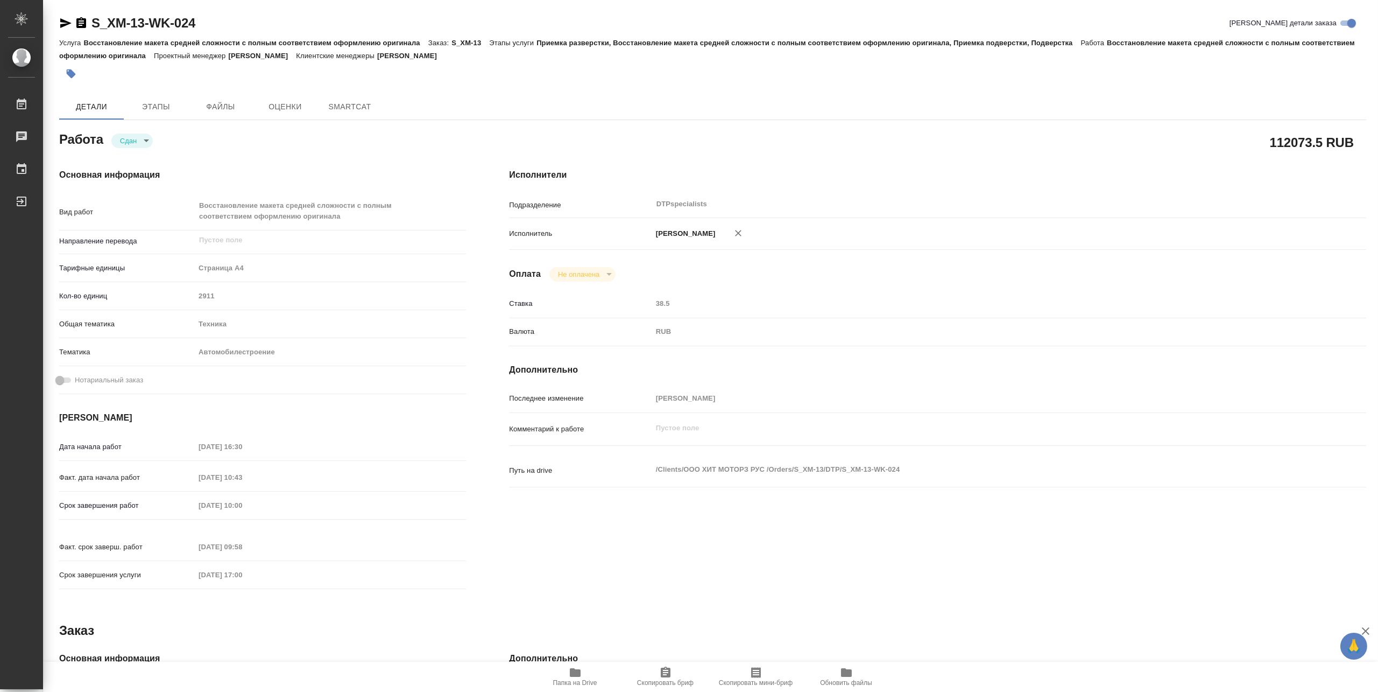
type textarea "x"
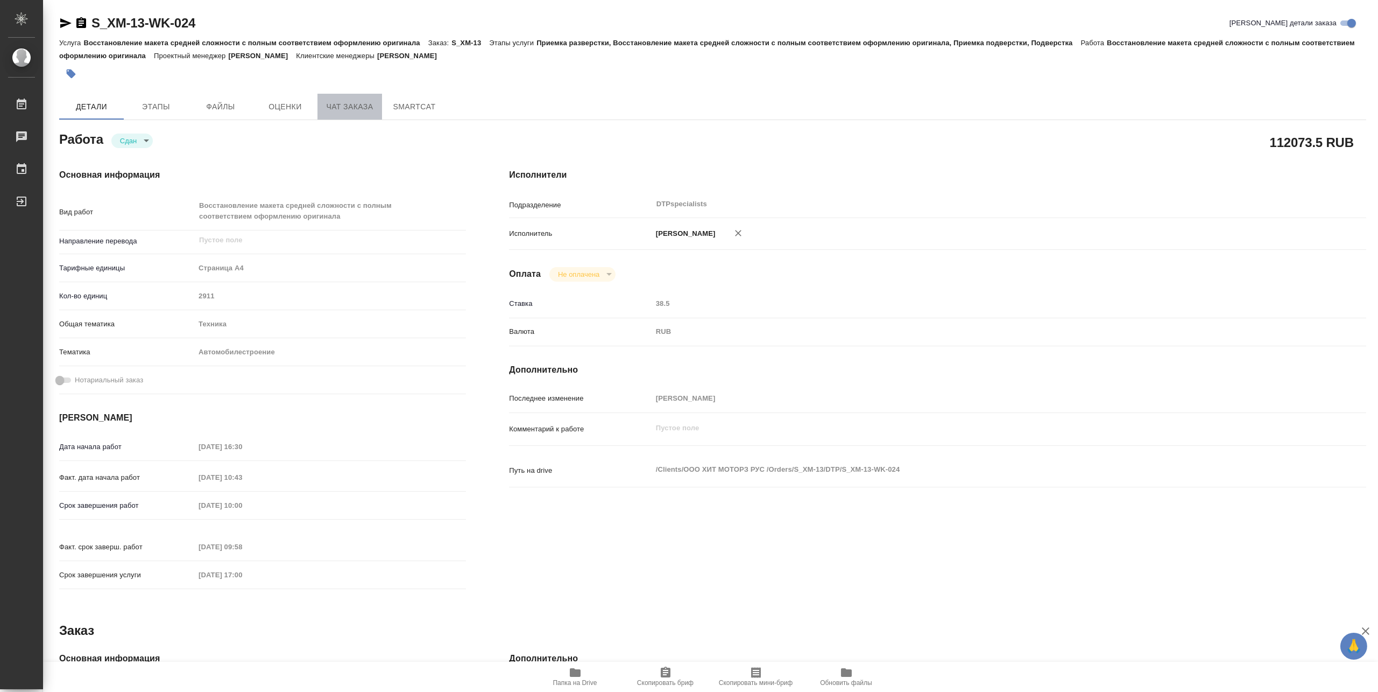
click at [345, 108] on span "Чат заказа" at bounding box center [350, 106] width 52 height 13
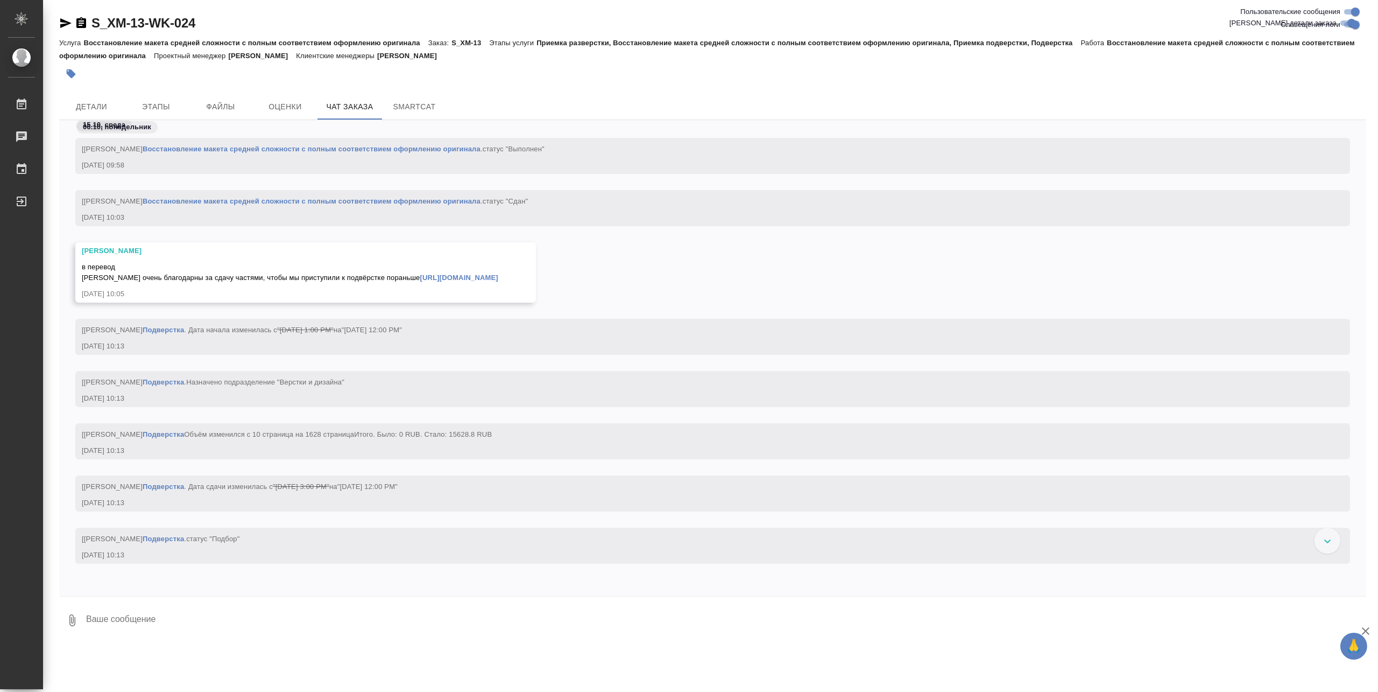
scroll to position [15018, 0]
click at [163, 104] on span "Этапы" at bounding box center [156, 106] width 52 height 13
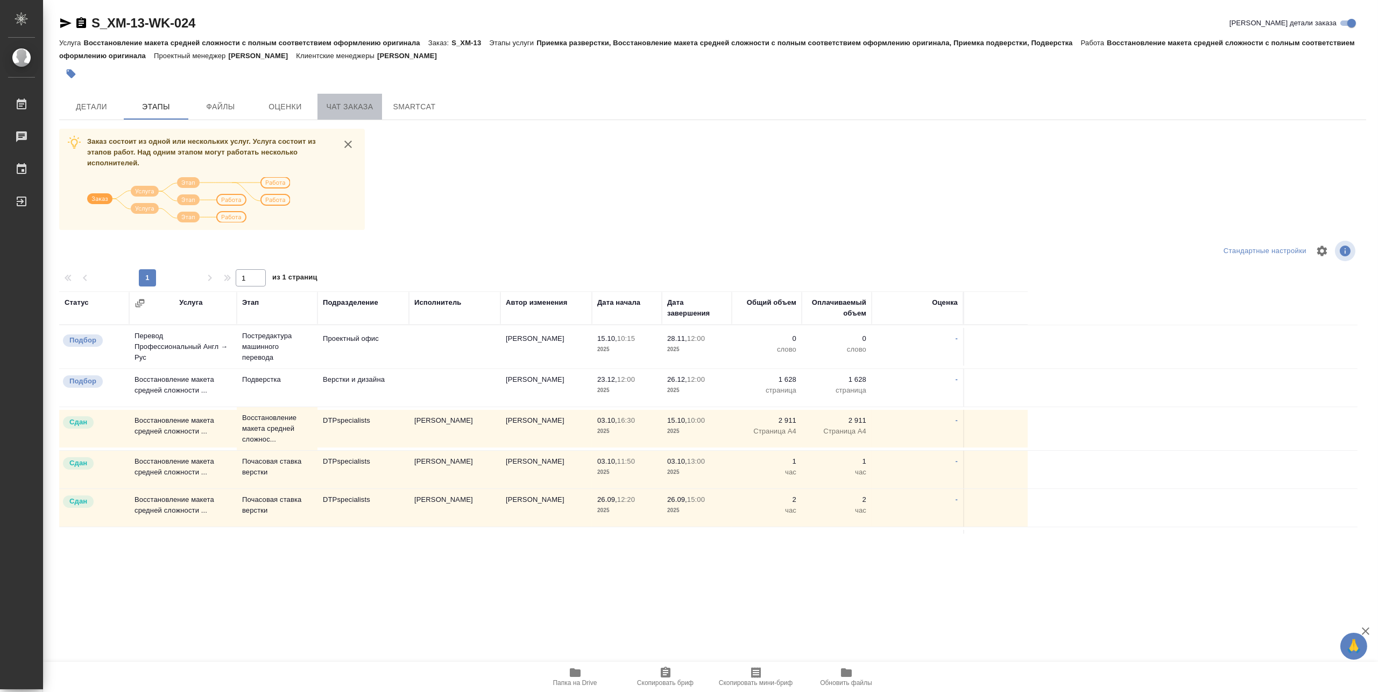
click at [362, 108] on span "Чат заказа" at bounding box center [350, 106] width 52 height 13
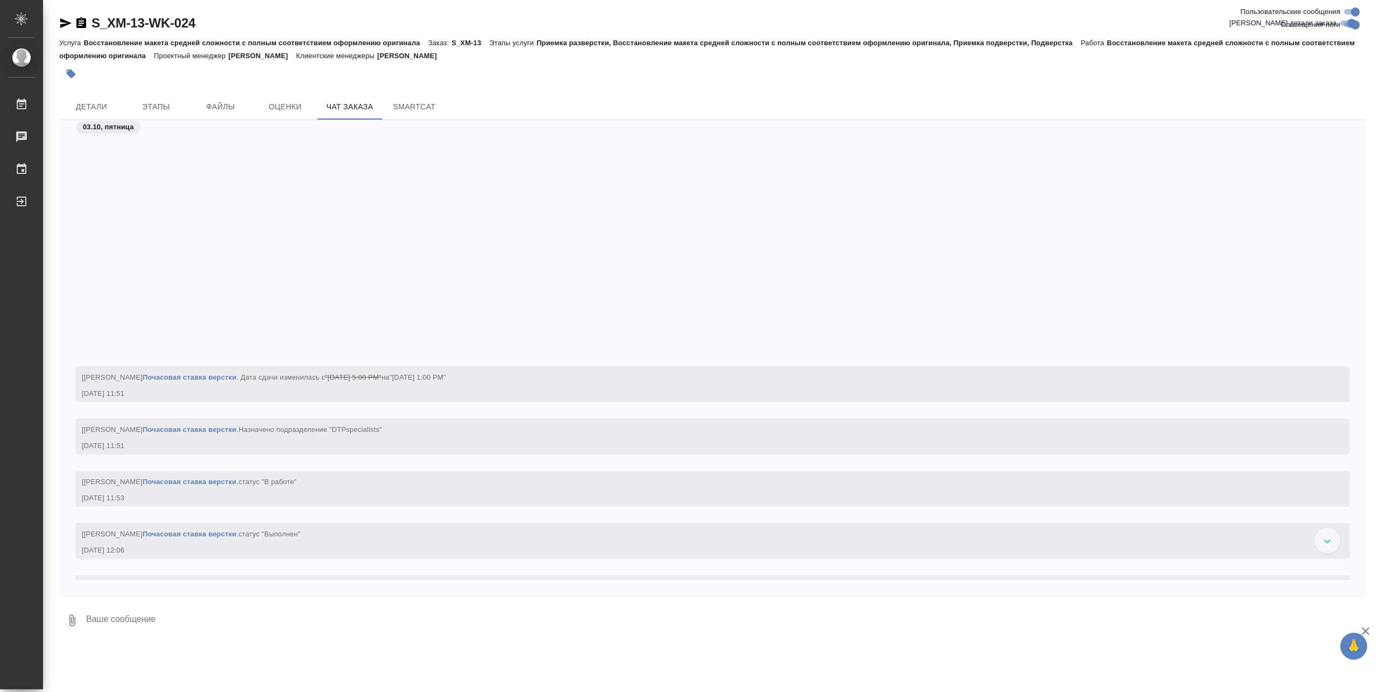
scroll to position [13451, 0]
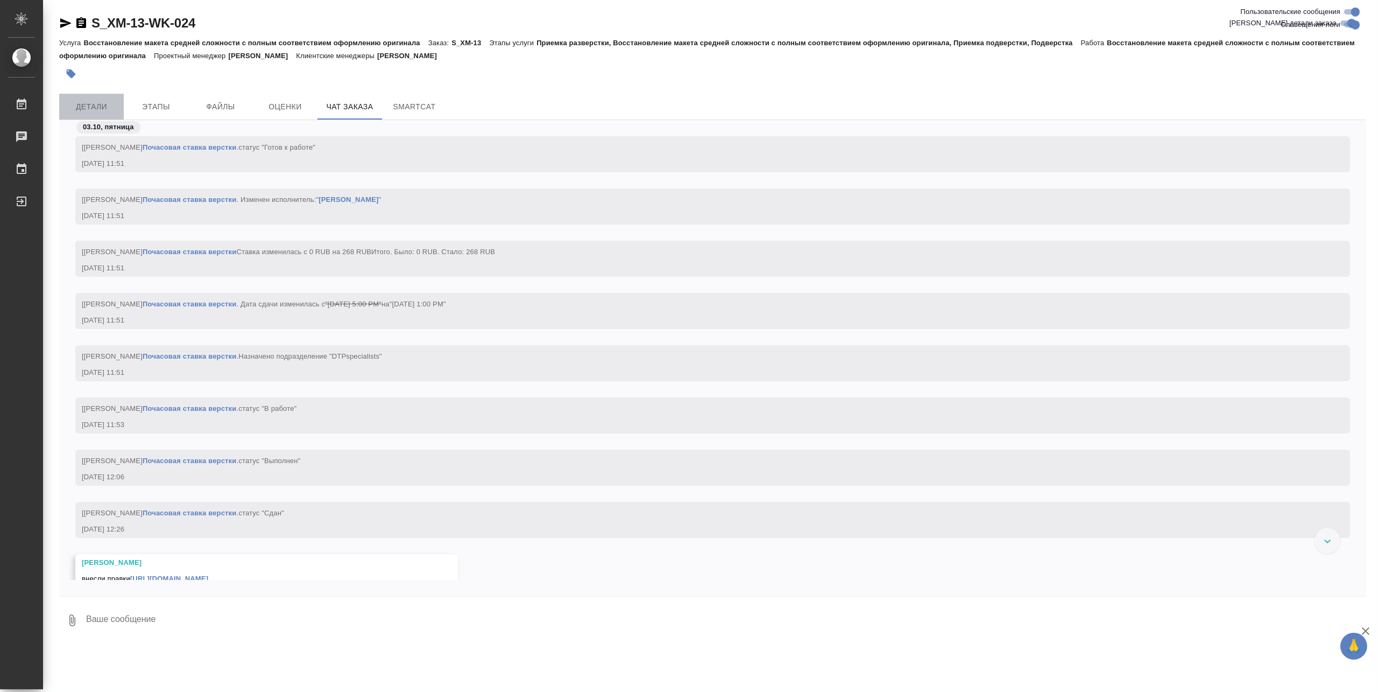
click at [100, 105] on span "Детали" at bounding box center [92, 106] width 52 height 13
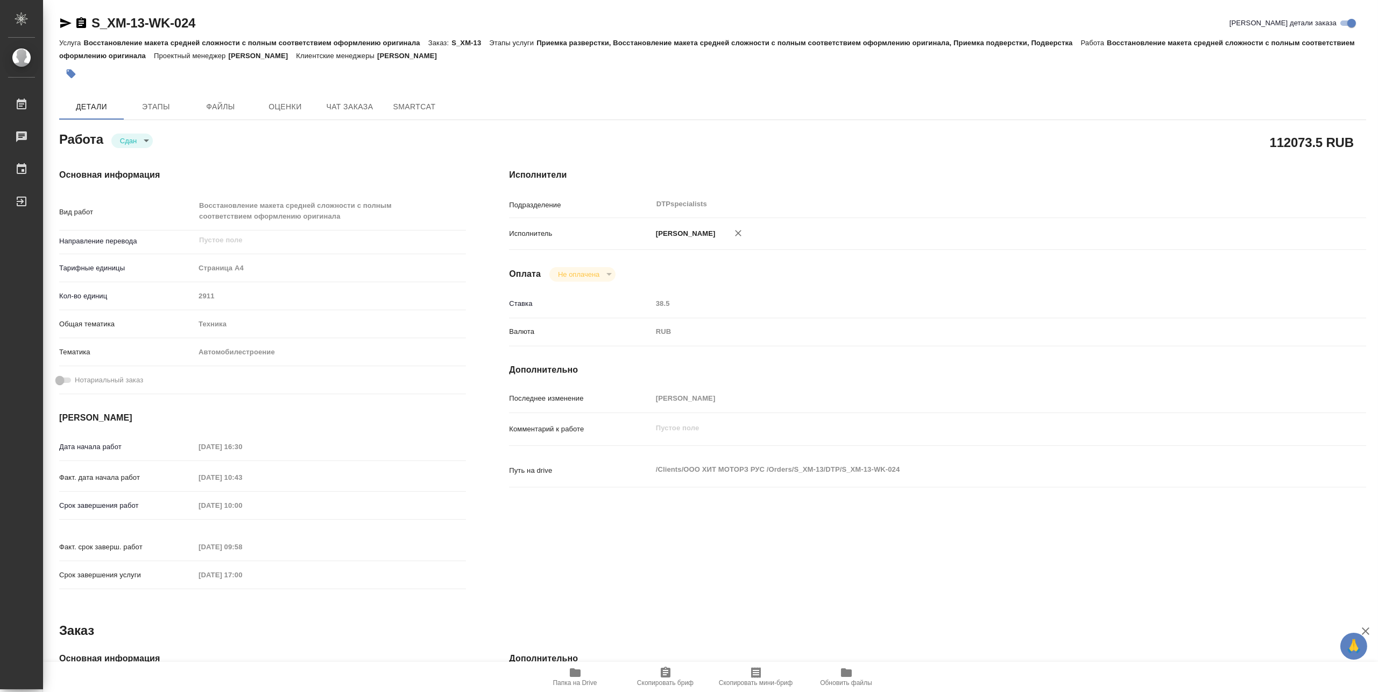
type textarea "x"
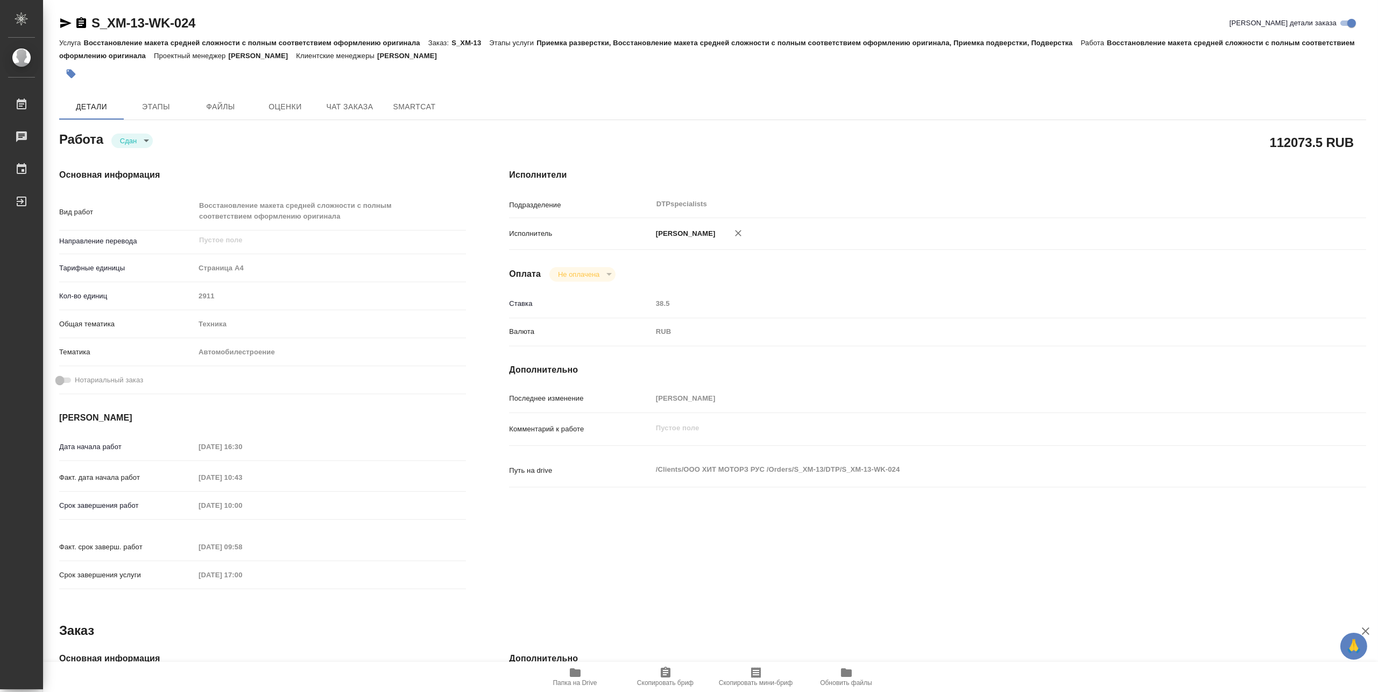
type textarea "x"
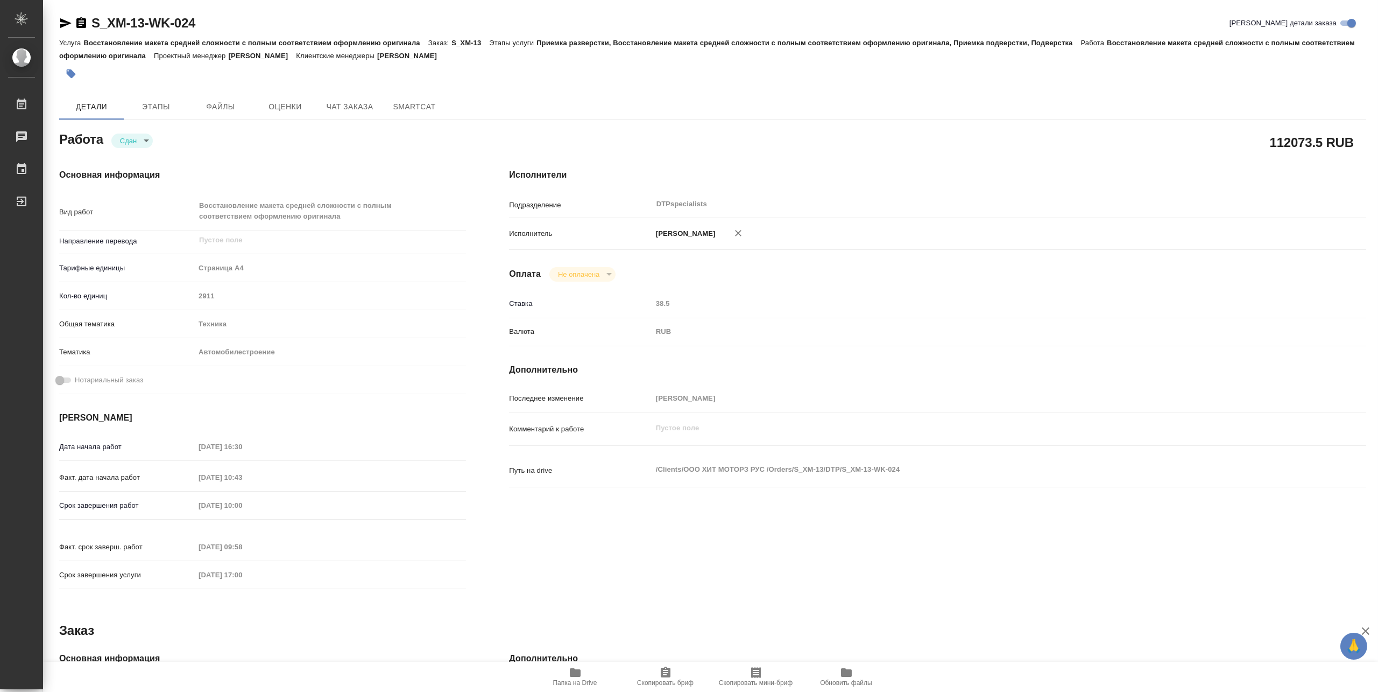
type textarea "x"
